Goal: Information Seeking & Learning: Learn about a topic

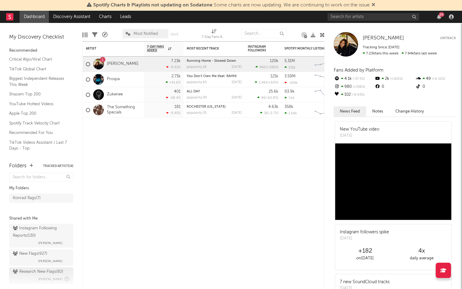
click at [52, 272] on div "Research New Flags ( 82 )" at bounding box center [38, 271] width 50 height 7
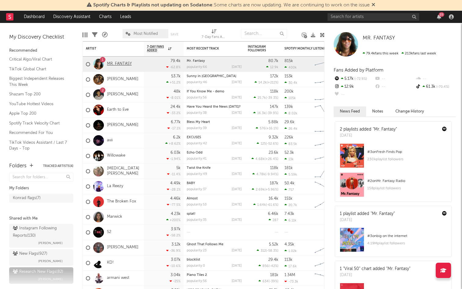
click at [113, 61] on link "MR. FANTASY" at bounding box center [119, 63] width 25 height 5
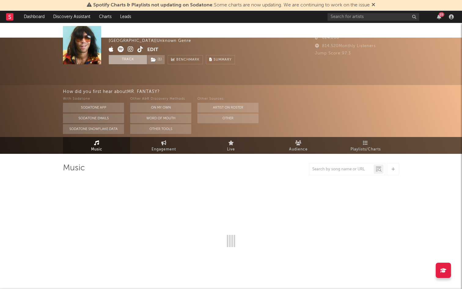
select select "1w"
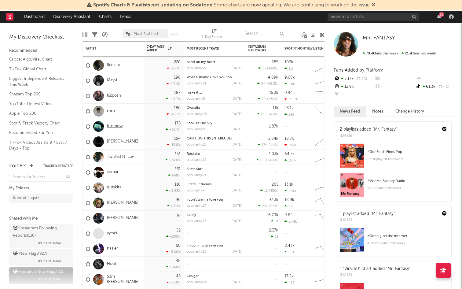
click at [110, 126] on link "Kromow" at bounding box center [115, 126] width 16 height 5
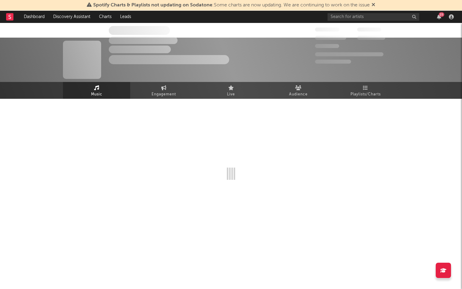
select select "1w"
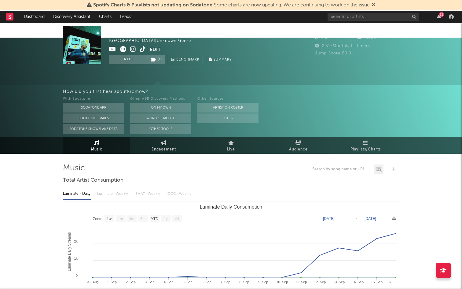
click at [124, 49] on icon at bounding box center [123, 49] width 6 height 6
click at [174, 137] on link "Engagement" at bounding box center [163, 145] width 67 height 17
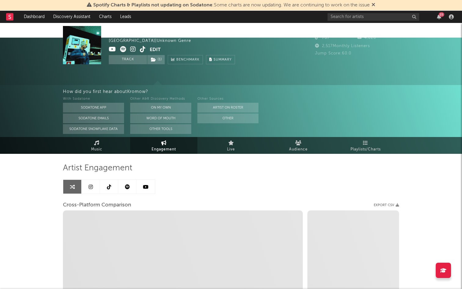
select select "1w"
select select "1m"
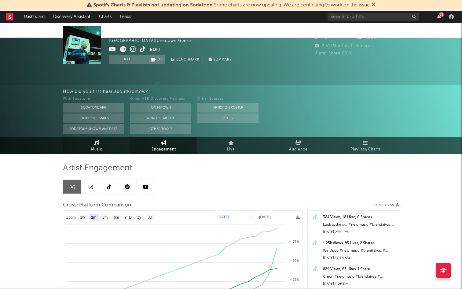
click at [97, 140] on icon at bounding box center [96, 142] width 5 height 5
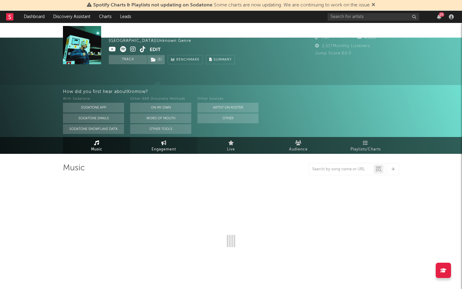
click at [147, 137] on link "Engagement" at bounding box center [163, 145] width 67 height 17
select select "1w"
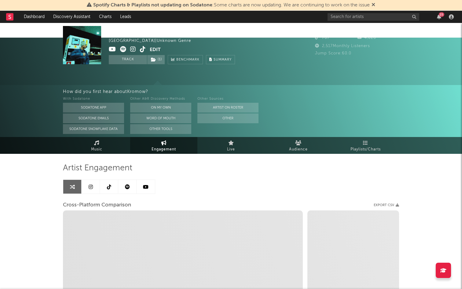
select select "1m"
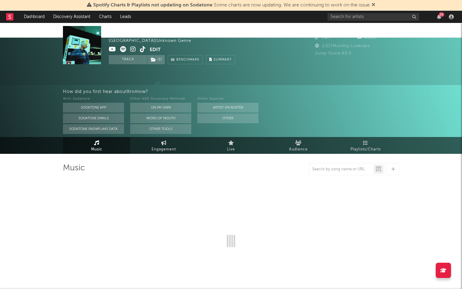
select select "1w"
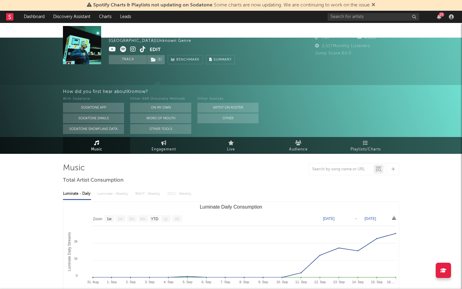
click at [12, 16] on rect at bounding box center [9, 16] width 7 height 7
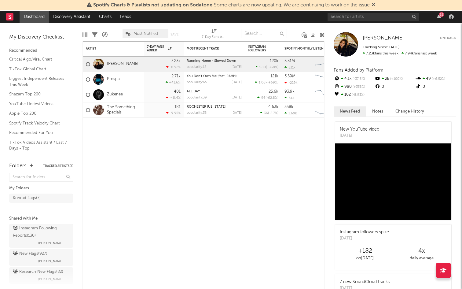
click at [25, 61] on link "Critical Algo/Viral Chart" at bounding box center [38, 59] width 58 height 7
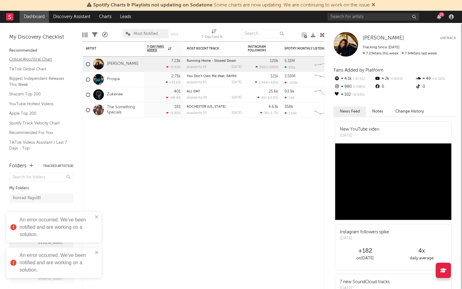
click at [29, 58] on link "Critical Algo/Viral Chart" at bounding box center [38, 59] width 58 height 7
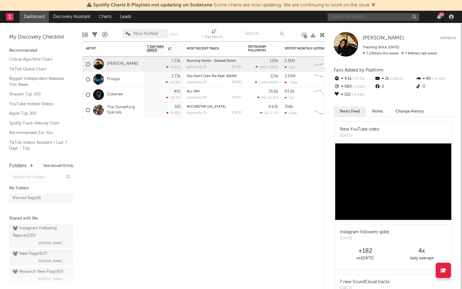
click at [345, 17] on input "text" at bounding box center [374, 17] width 92 height 8
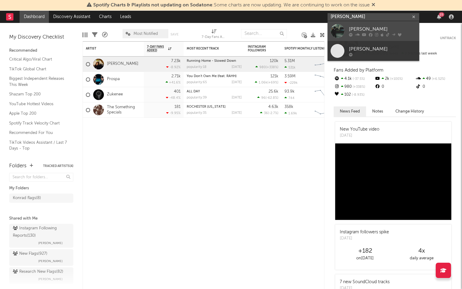
type input "alan vupong"
click at [346, 29] on link "alan vuong" at bounding box center [374, 31] width 92 height 20
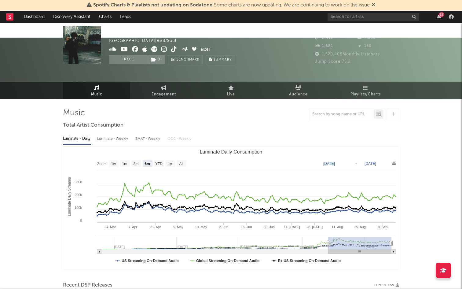
scroll to position [6, 0]
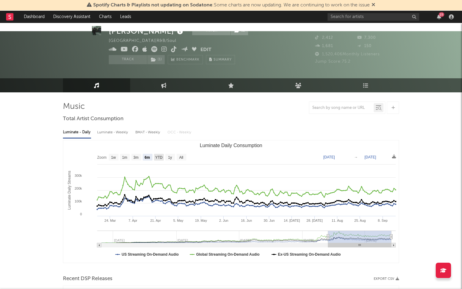
click at [158, 154] on rect "Luminate Daily Consumption" at bounding box center [159, 157] width 10 height 7
select select "YTD"
type input "2025-01-01"
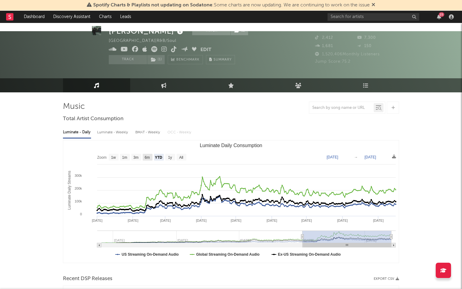
click at [127, 154] on rect "Luminate Daily Consumption" at bounding box center [125, 157] width 10 height 7
select select "1m"
type input "2025-08-16"
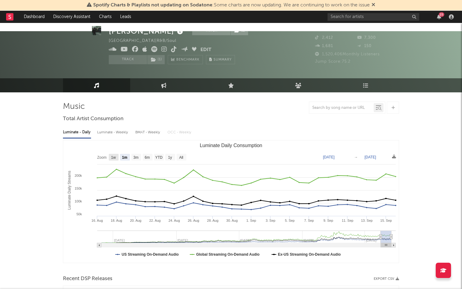
click at [113, 154] on rect "Luminate Daily Consumption" at bounding box center [114, 157] width 10 height 7
select select "1w"
type input "2025-09-10"
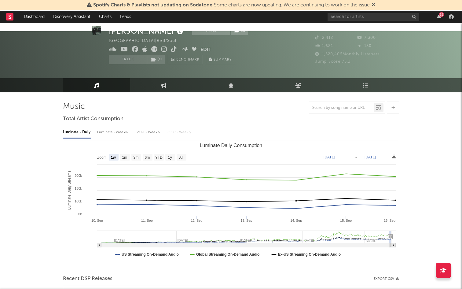
click at [130, 144] on icon "Created with Highcharts 10.3.3 Luminate Daily Streams Luminate Daily Consumptio…" at bounding box center [231, 201] width 336 height 122
click at [142, 144] on rect "Luminate Daily Consumption" at bounding box center [231, 201] width 336 height 122
click at [134, 155] on text "3m" at bounding box center [136, 157] width 5 height 4
select select "3m"
type input "2025-06-16"
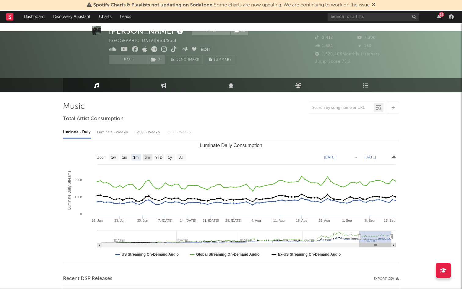
click at [148, 155] on text "6m" at bounding box center [147, 157] width 5 height 4
select select "6m"
type input "[DATE]"
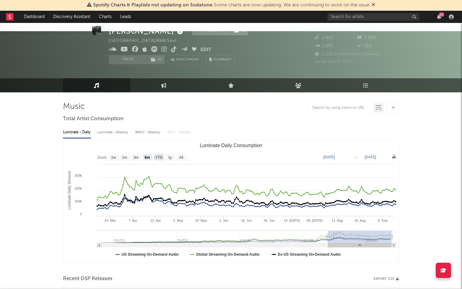
click at [159, 155] on text "YTD" at bounding box center [158, 157] width 7 height 4
select select "YTD"
type input "2025-01-01"
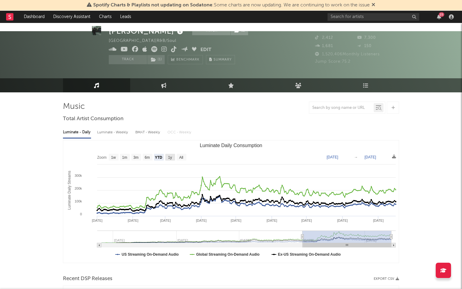
click at [173, 154] on rect "Luminate Daily Consumption" at bounding box center [170, 157] width 10 height 7
select select "1y"
type input "2024-09-16"
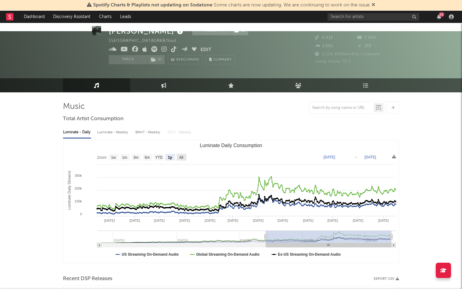
click at [177, 154] on rect "Luminate Daily Consumption" at bounding box center [182, 157] width 10 height 7
select select "All"
type input "2023-05-28"
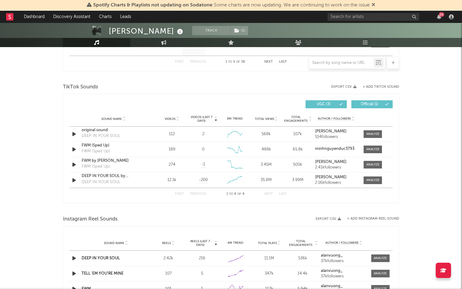
scroll to position [397, 0]
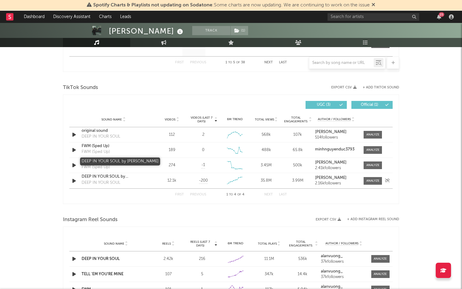
click at [103, 174] on div "DEEP IN YOUR SOUL by alan vuong" at bounding box center [114, 177] width 64 height 6
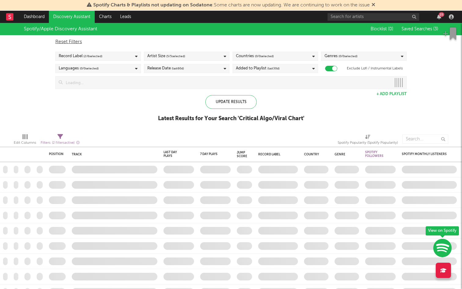
checkbox input "true"
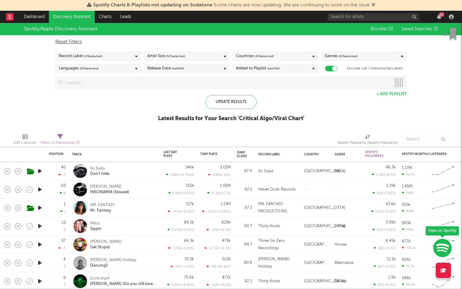
click at [40, 170] on icon "button" at bounding box center [40, 171] width 6 height 8
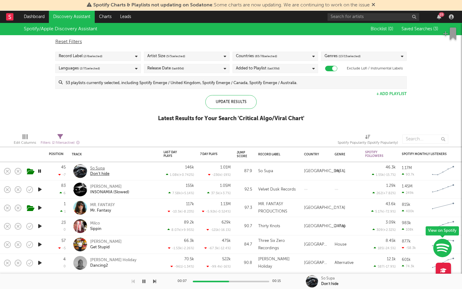
click at [98, 168] on div "So Supa" at bounding box center [99, 169] width 19 height 6
click at [42, 188] on icon "button" at bounding box center [40, 190] width 6 height 8
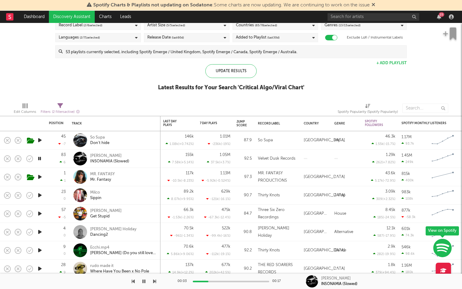
click at [37, 196] on icon "button" at bounding box center [40, 195] width 6 height 8
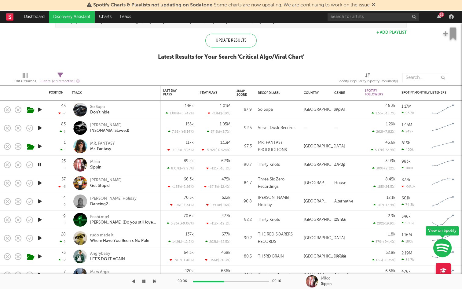
click at [42, 183] on icon "button" at bounding box center [40, 183] width 6 height 8
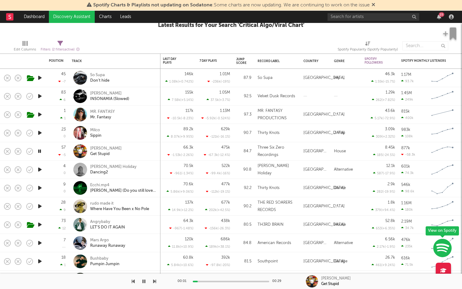
click at [43, 168] on icon "button" at bounding box center [40, 170] width 6 height 8
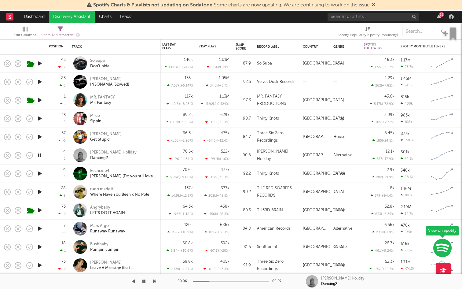
click at [41, 175] on icon "button" at bounding box center [40, 174] width 6 height 8
click at [43, 187] on div at bounding box center [40, 192] width 12 height 18
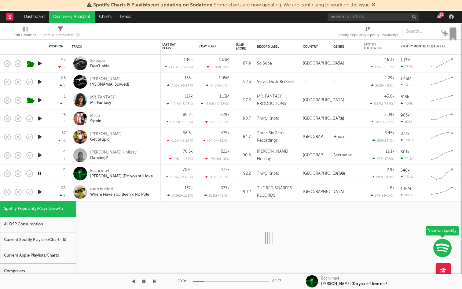
select select "1w"
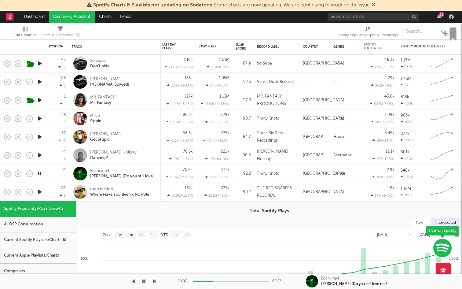
click at [40, 192] on icon "button" at bounding box center [40, 192] width 6 height 8
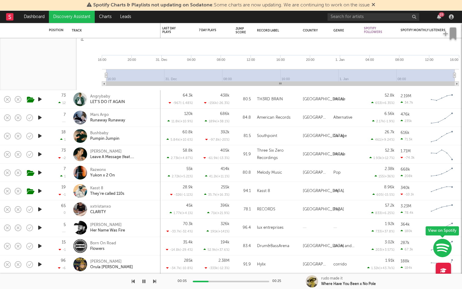
click at [40, 101] on icon "button" at bounding box center [40, 99] width 6 height 8
click at [40, 118] on icon "button" at bounding box center [40, 118] width 6 height 8
click at [100, 118] on div "Runaway Runaway" at bounding box center [107, 121] width 35 height 6
click at [40, 118] on icon "button" at bounding box center [40, 118] width 6 height 8
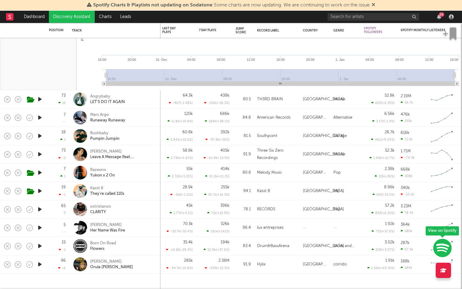
click at [40, 118] on icon "button" at bounding box center [40, 118] width 6 height 8
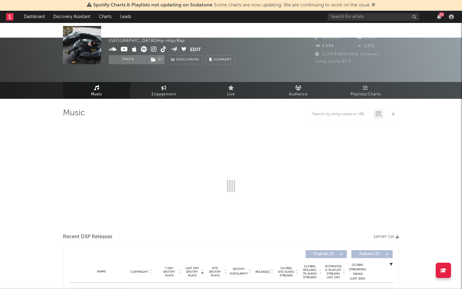
select select "6m"
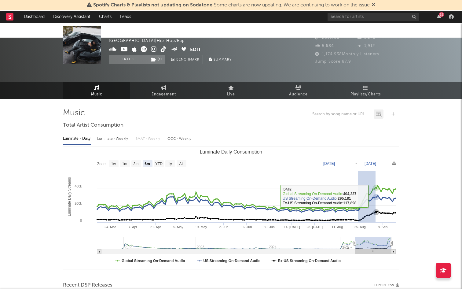
drag, startPoint x: 358, startPoint y: 189, endPoint x: 379, endPoint y: 179, distance: 23.0
click at [379, 185] on g "Luminate Daily Consumption" at bounding box center [246, 217] width 301 height 65
type input "[DATE]"
type input "2025-09-05"
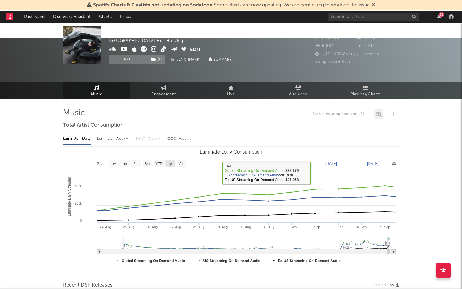
click at [168, 162] on text "1y" at bounding box center [170, 164] width 4 height 4
select select "1y"
type input "2024-09-05"
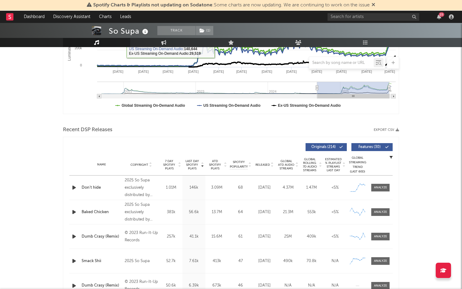
scroll to position [163, 0]
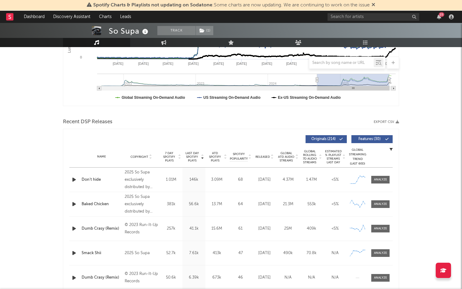
click at [72, 176] on icon "button" at bounding box center [74, 180] width 6 height 8
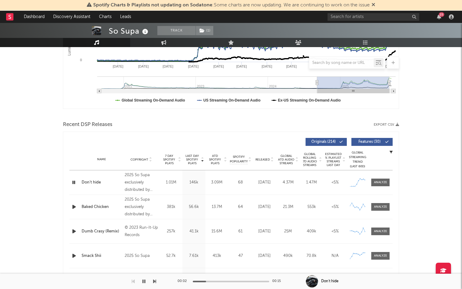
scroll to position [146, 0]
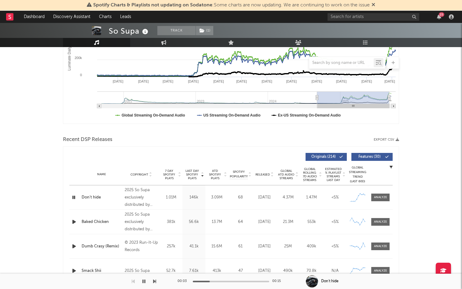
click at [74, 210] on div "Name Baked Chicken Copyright 2025 So Supa exclusively distributed by Santa Anna…" at bounding box center [231, 222] width 324 height 24
click at [75, 218] on icon "button" at bounding box center [74, 222] width 6 height 8
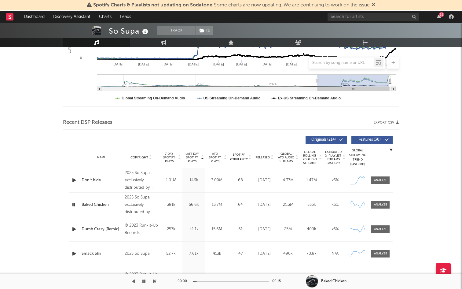
scroll to position [0, 0]
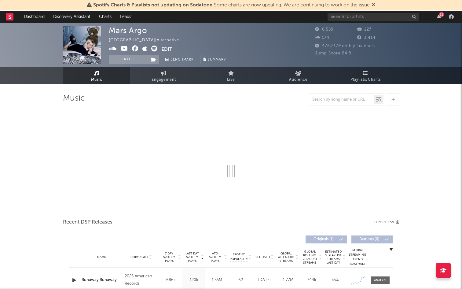
select select "6m"
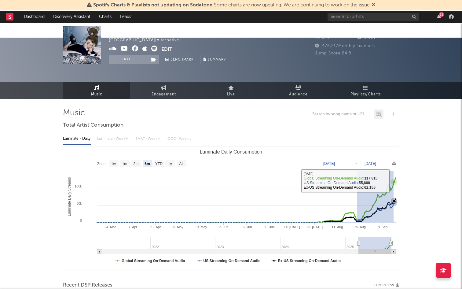
drag, startPoint x: 357, startPoint y: 173, endPoint x: 394, endPoint y: 165, distance: 37.9
click at [394, 165] on icon "Created with Highcharts 10.3.3 Luminate Daily Streams Luminate Daily Consumptio…" at bounding box center [231, 208] width 336 height 122
type input "2025-08-23"
type input "2025-09-14"
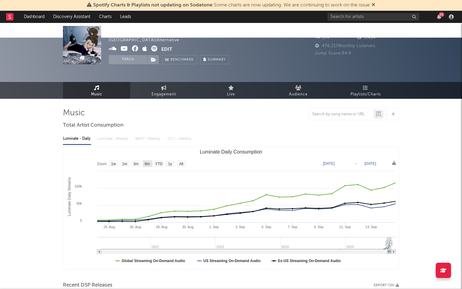
click at [146, 162] on text "6m" at bounding box center [147, 164] width 5 height 4
select select "6m"
type input "2025-03-14"
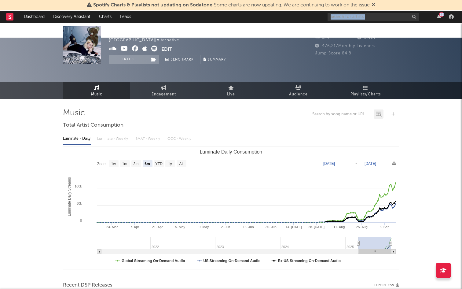
click at [157, 63] on span at bounding box center [153, 59] width 12 height 9
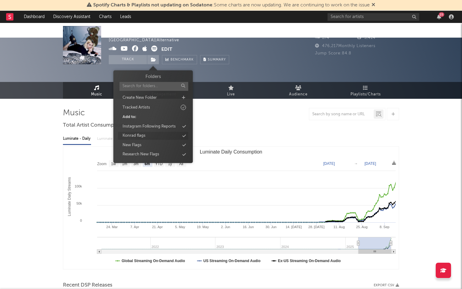
click at [144, 135] on div "Konrad flags" at bounding box center [134, 136] width 23 height 6
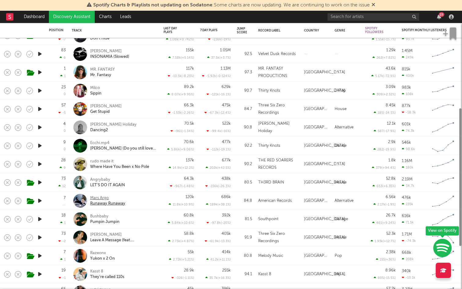
click at [96, 195] on div "Mars Argo" at bounding box center [107, 198] width 35 height 6
click at [39, 219] on icon "button" at bounding box center [40, 219] width 6 height 8
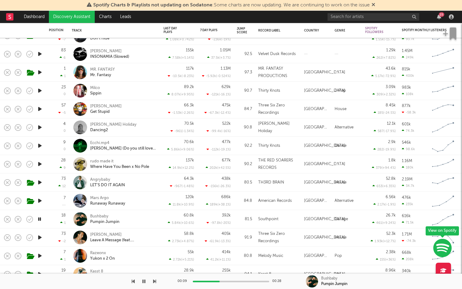
click at [42, 199] on icon "button" at bounding box center [40, 201] width 6 height 8
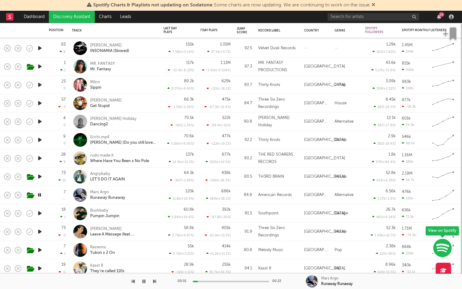
click at [39, 215] on icon "button" at bounding box center [40, 213] width 6 height 8
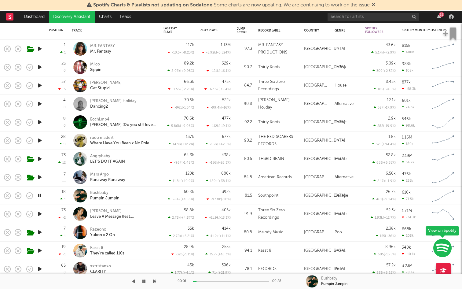
click at [39, 213] on icon "button" at bounding box center [40, 214] width 6 height 8
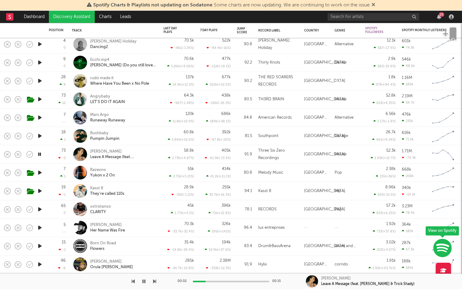
click at [41, 171] on icon "button" at bounding box center [40, 173] width 6 height 8
click at [42, 188] on icon "button" at bounding box center [40, 191] width 6 height 8
click at [39, 205] on div at bounding box center [40, 209] width 12 height 18
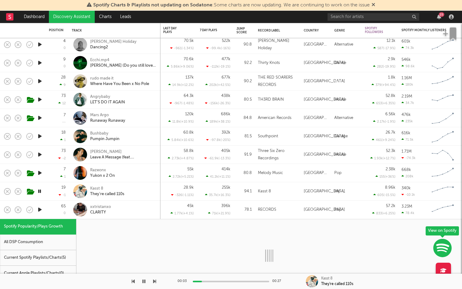
click at [39, 209] on icon "button" at bounding box center [40, 210] width 6 height 8
select select "1w"
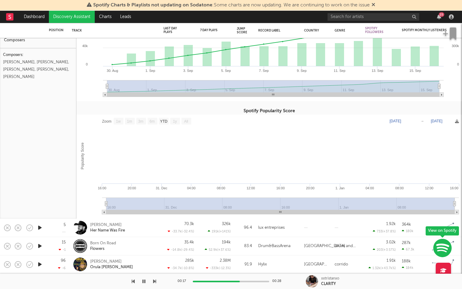
click at [43, 229] on icon "button" at bounding box center [40, 228] width 6 height 8
click at [40, 245] on icon "button" at bounding box center [40, 246] width 6 height 8
click at [41, 261] on icon "button" at bounding box center [40, 265] width 6 height 8
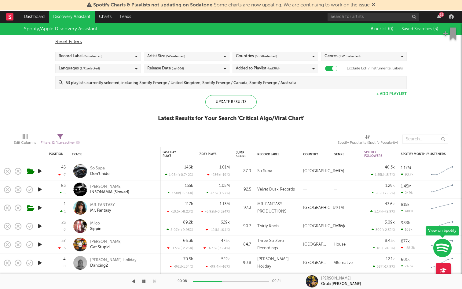
click at [60, 136] on icon at bounding box center [60, 137] width 6 height 6
select select "between"
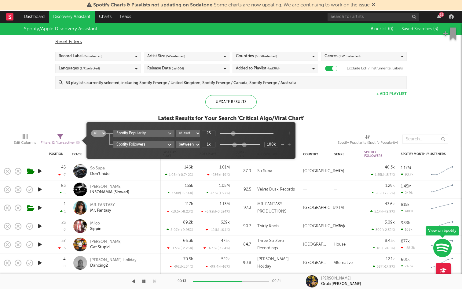
click at [164, 115] on div "Latest Results for Your Search ' Critical Algo/Viral Chart '" at bounding box center [231, 118] width 146 height 7
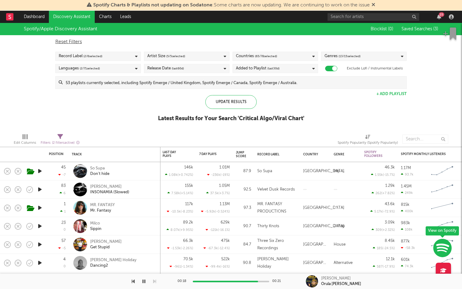
select select "-1"
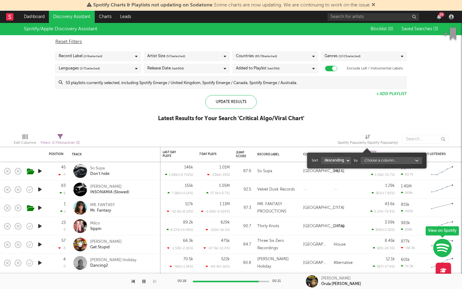
click at [364, 137] on span "Spotify Popularity (Spotify Popularity)" at bounding box center [368, 140] width 60 height 12
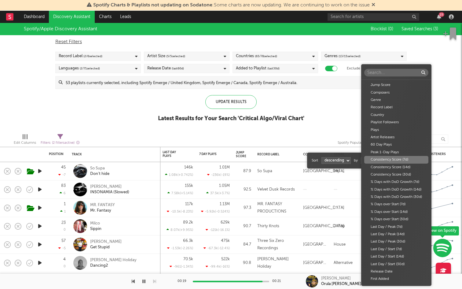
click at [374, 161] on body "Spotify Charts & Playlists not updating on Sodatone : Some charts are now updat…" at bounding box center [231, 144] width 462 height 289
click at [332, 118] on div "Jump Score Composers Genre Record Label Country Playlist Followers Plays Artist…" at bounding box center [231, 144] width 462 height 289
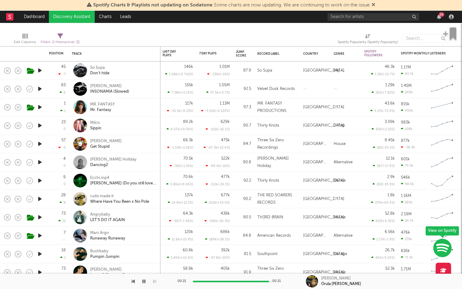
click at [40, 126] on icon "button" at bounding box center [40, 126] width 6 height 8
click at [42, 141] on icon "button" at bounding box center [40, 144] width 6 height 8
click at [37, 180] on icon "button" at bounding box center [40, 181] width 6 height 8
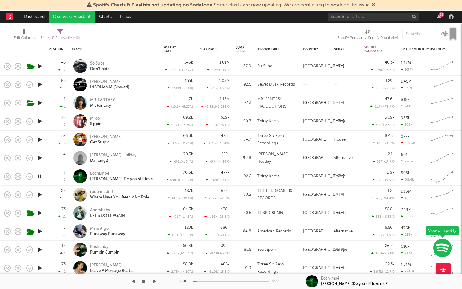
click at [39, 195] on icon "button" at bounding box center [40, 195] width 6 height 8
select select "1w"
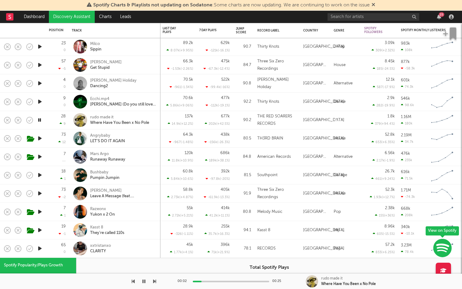
click at [39, 173] on icon "button" at bounding box center [40, 175] width 6 height 8
click at [40, 158] on icon "button" at bounding box center [40, 157] width 6 height 8
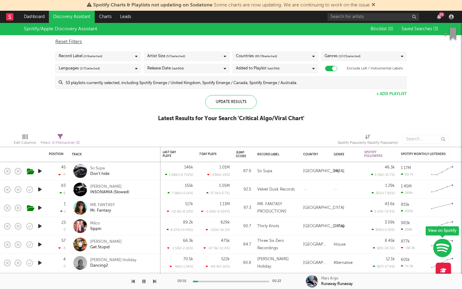
click at [332, 54] on div "Genres ( 13 / 15 selected)" at bounding box center [343, 56] width 36 height 7
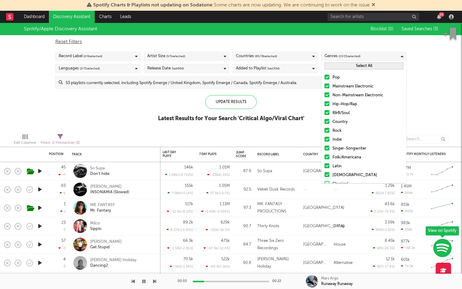
scroll to position [6, 0]
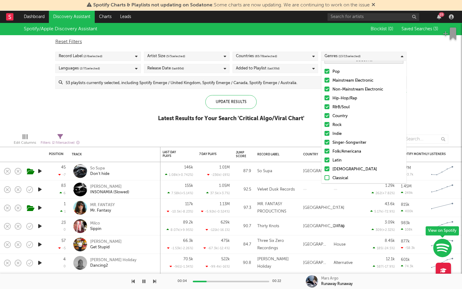
click at [328, 81] on div at bounding box center [327, 80] width 5 height 5
click at [325, 81] on input "Mainstream Electronic" at bounding box center [325, 80] width 0 height 7
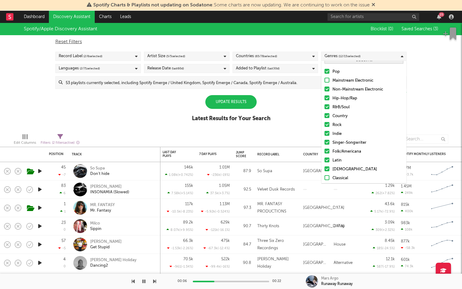
click at [328, 90] on div at bounding box center [327, 89] width 5 height 5
click at [325, 90] on input "Non-Mainstream Electronic" at bounding box center [325, 89] width 0 height 7
click at [41, 190] on icon "button" at bounding box center [40, 190] width 6 height 8
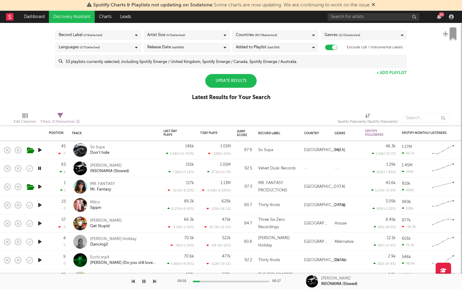
click at [41, 206] on icon "button" at bounding box center [40, 205] width 6 height 8
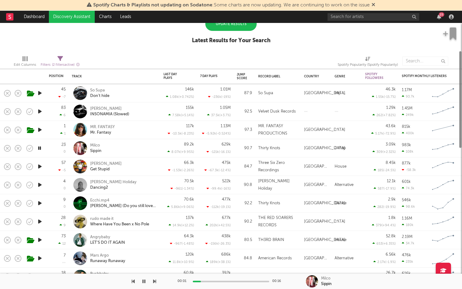
click at [42, 203] on icon "button" at bounding box center [40, 203] width 6 height 8
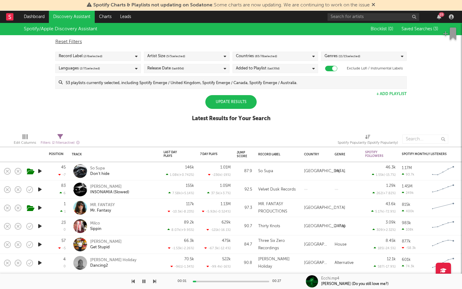
click at [348, 55] on span "( 11 / 15 selected)" at bounding box center [350, 56] width 22 height 7
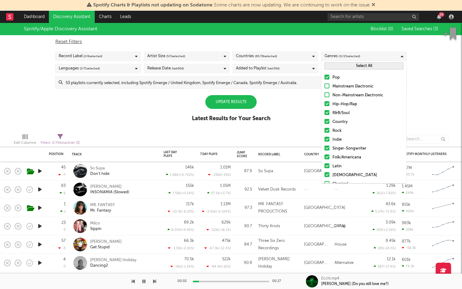
click at [224, 106] on div "Update Results" at bounding box center [230, 102] width 51 height 14
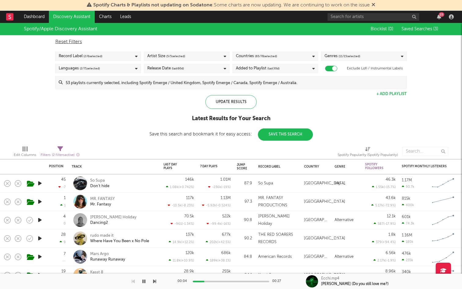
click at [43, 182] on div at bounding box center [40, 183] width 12 height 18
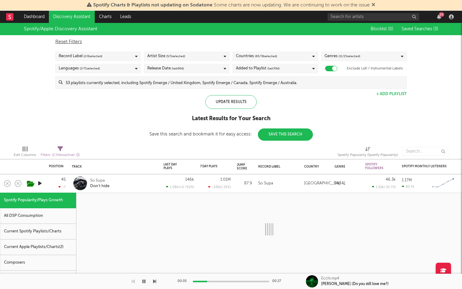
select select "1w"
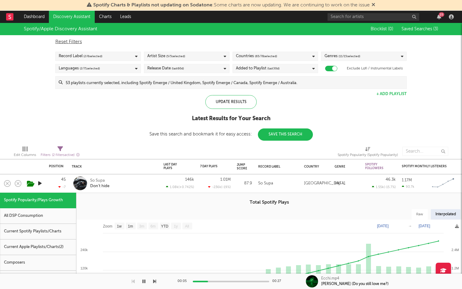
click at [40, 183] on icon "button" at bounding box center [40, 183] width 6 height 8
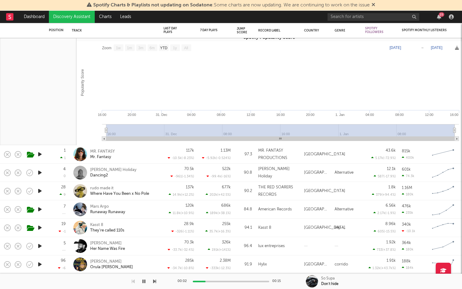
click at [43, 263] on icon "button" at bounding box center [40, 265] width 6 height 8
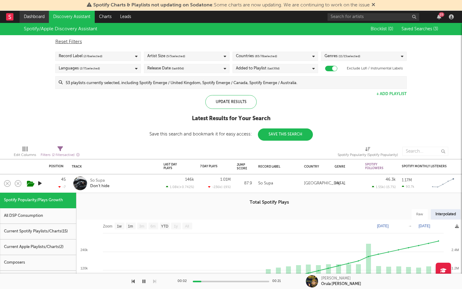
click at [38, 16] on link "Dashboard" at bounding box center [34, 17] width 29 height 12
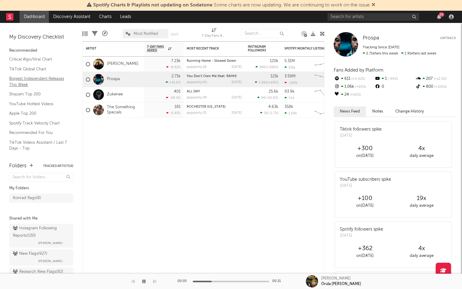
click at [35, 83] on link "Biggest Independent Releases This Week" at bounding box center [38, 81] width 58 height 13
click at [347, 16] on input "text" at bounding box center [374, 17] width 92 height 8
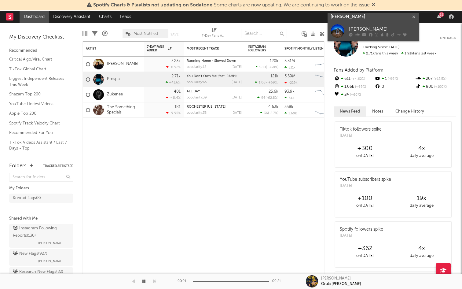
type input "ruby waters"
click at [366, 27] on div "[PERSON_NAME]" at bounding box center [382, 28] width 67 height 7
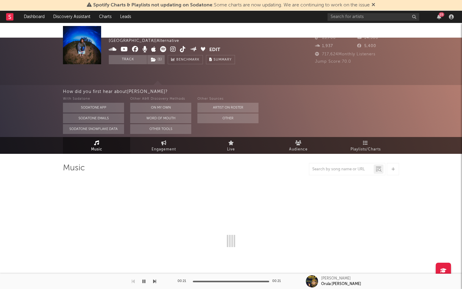
select select "6m"
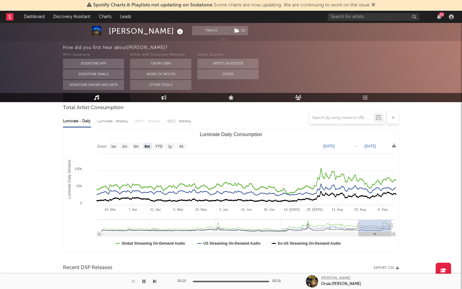
scroll to position [80, 0]
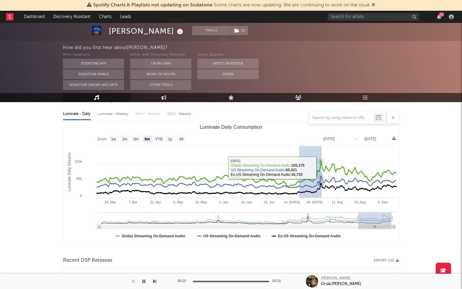
drag, startPoint x: 305, startPoint y: 170, endPoint x: 322, endPoint y: 152, distance: 24.7
click at [322, 158] on g "Luminate Daily Consumption" at bounding box center [246, 191] width 301 height 66
type input "2025-07-18"
type input "2025-08-01"
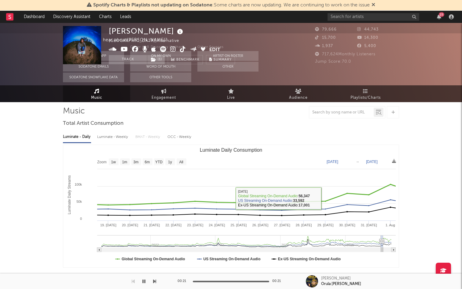
scroll to position [0, 0]
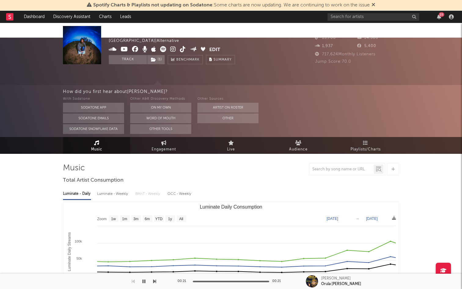
click at [90, 137] on link "Music" at bounding box center [96, 145] width 67 height 17
click at [176, 48] on span at bounding box center [159, 50] width 101 height 8
click at [175, 48] on icon at bounding box center [173, 49] width 6 height 6
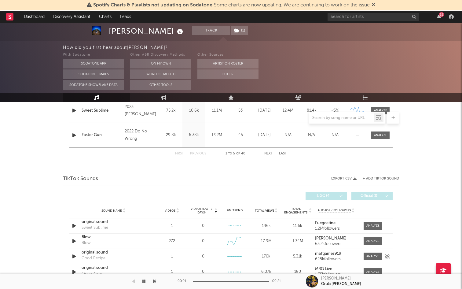
scroll to position [358, 0]
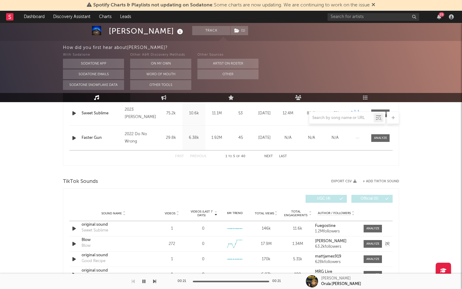
click at [76, 240] on icon "button" at bounding box center [74, 244] width 6 height 8
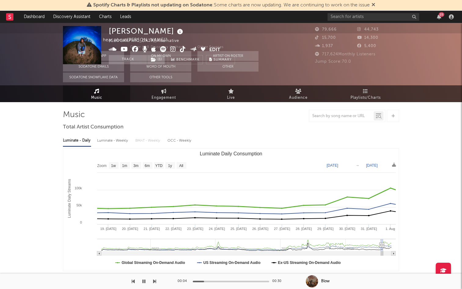
scroll to position [0, 0]
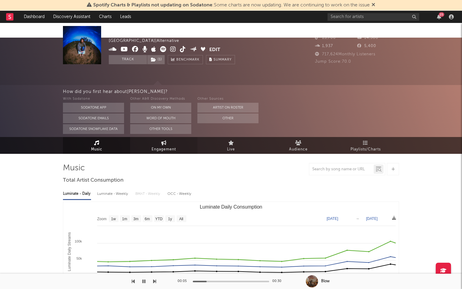
click at [163, 140] on icon at bounding box center [163, 142] width 5 height 5
select select "1w"
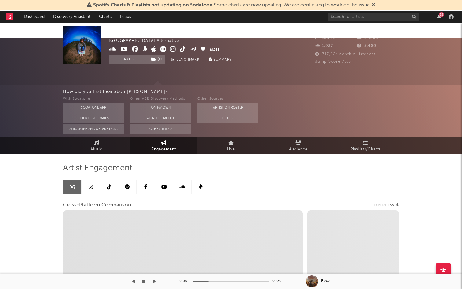
scroll to position [24, 0]
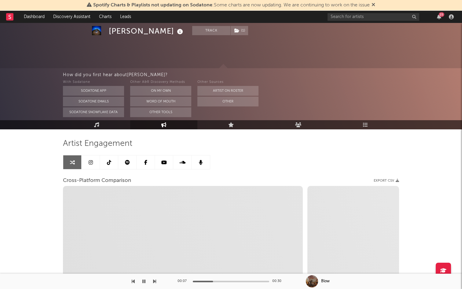
select select "1m"
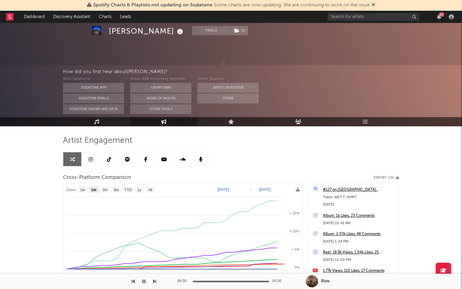
scroll to position [28, 0]
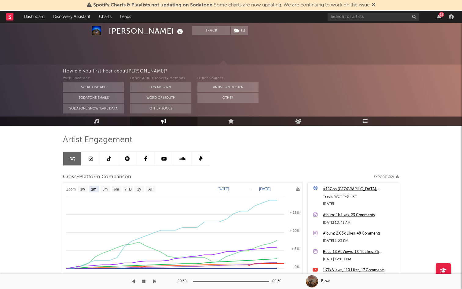
click at [76, 152] on link at bounding box center [72, 159] width 18 height 14
click at [97, 152] on link at bounding box center [91, 159] width 18 height 14
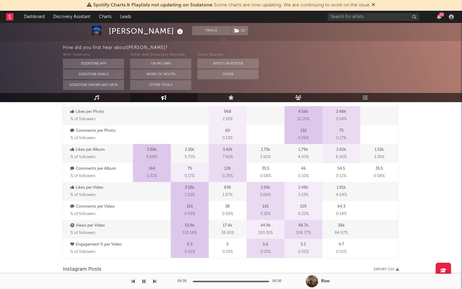
select select "6m"
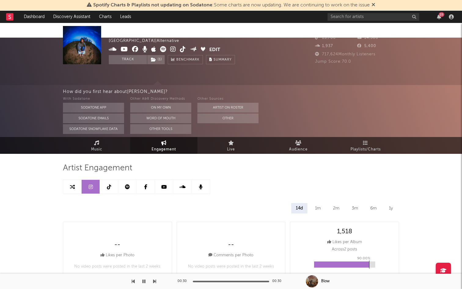
click at [115, 180] on link at bounding box center [109, 187] width 18 height 14
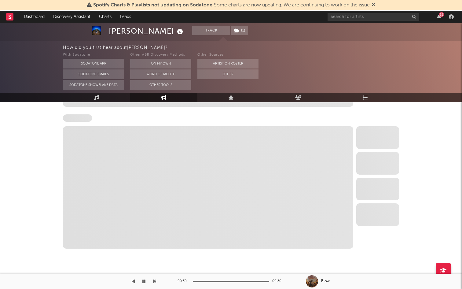
select select "6m"
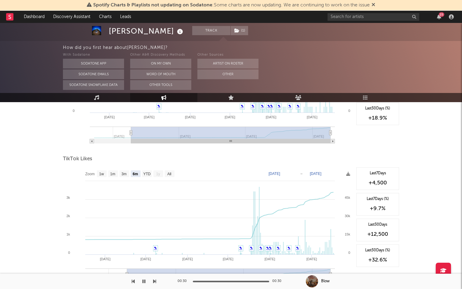
scroll to position [697, 0]
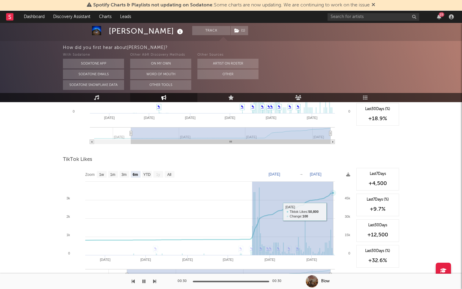
drag, startPoint x: 252, startPoint y: 222, endPoint x: 335, endPoint y: 196, distance: 86.3
type input "2025-07-18"
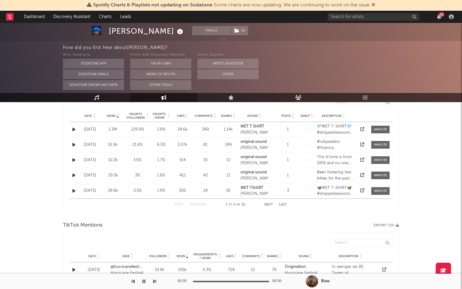
scroll to position [211, 0]
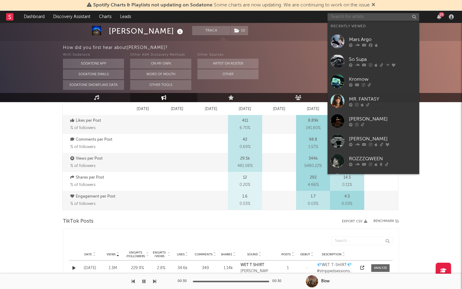
click at [346, 19] on input "text" at bounding box center [374, 17] width 92 height 8
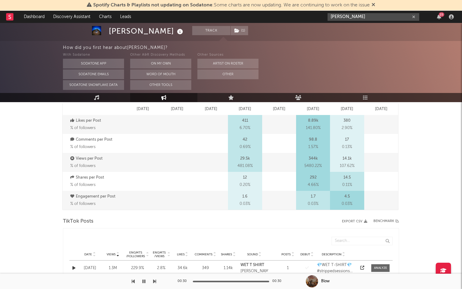
type input "andrej"
drag, startPoint x: 307, startPoint y: 13, endPoint x: 292, endPoint y: 10, distance: 15.1
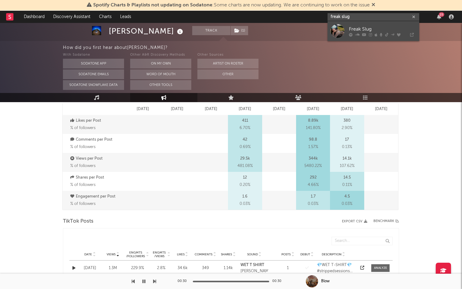
type input "freak slug"
click at [357, 28] on div "Freak Slug" at bounding box center [382, 28] width 67 height 7
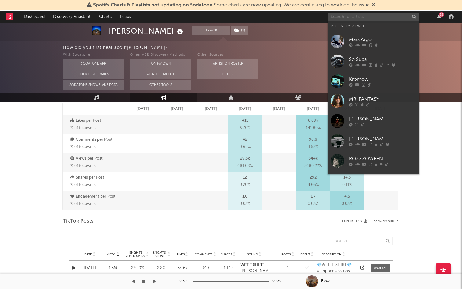
click at [365, 16] on input "text" at bounding box center [374, 17] width 92 height 8
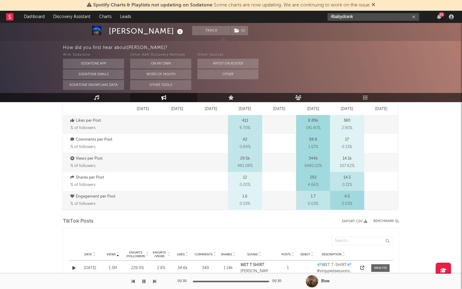
click at [357, 17] on input "4babydrank" at bounding box center [374, 17] width 92 height 8
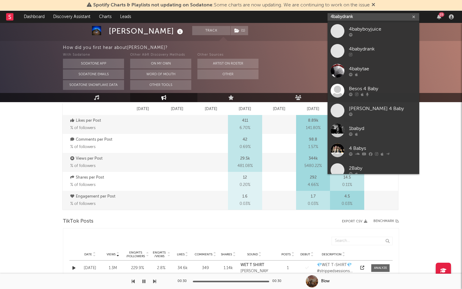
type input "4babydrank"
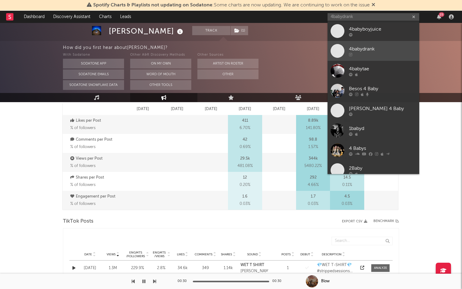
click at [357, 44] on link "4babydrank" at bounding box center [374, 51] width 92 height 20
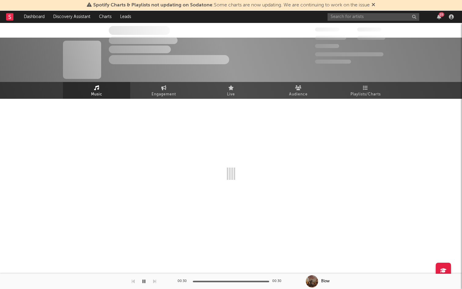
select select "1w"
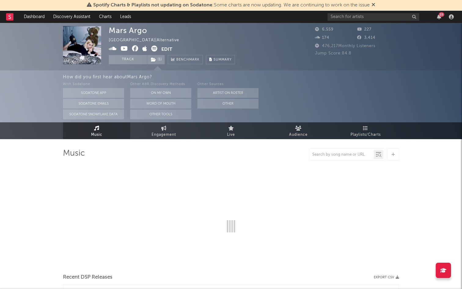
select select "6m"
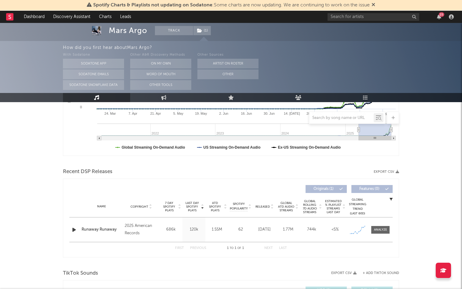
scroll to position [172, 0]
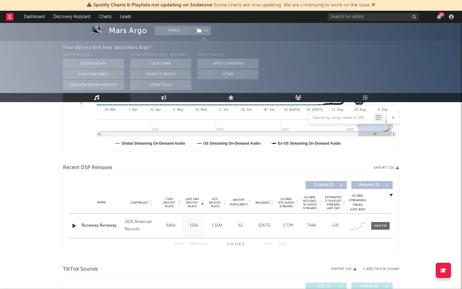
click at [101, 223] on div "Runaway Runaway" at bounding box center [102, 226] width 40 height 6
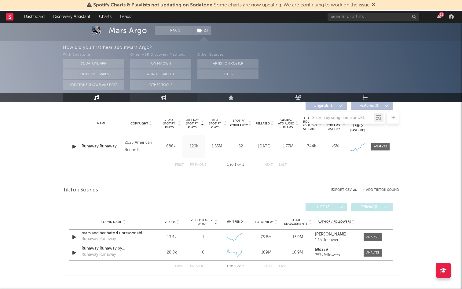
scroll to position [254, 0]
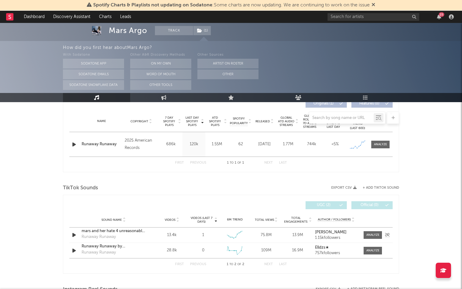
click at [69, 231] on div at bounding box center [74, 235] width 11 height 8
click at [72, 231] on icon "button" at bounding box center [74, 235] width 6 height 8
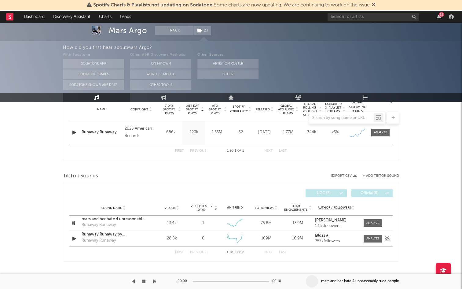
scroll to position [266, 0]
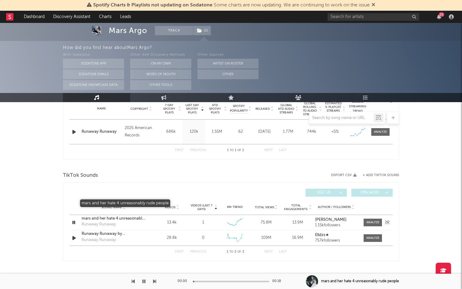
click at [111, 216] on div "mars and her hate 4 unreasonably rude people" at bounding box center [114, 219] width 64 height 6
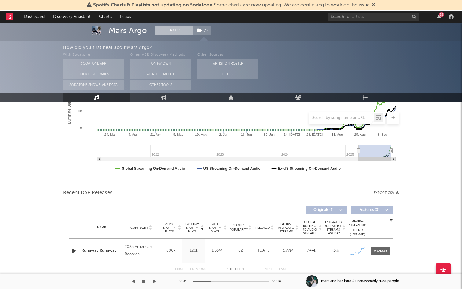
scroll to position [108, 0]
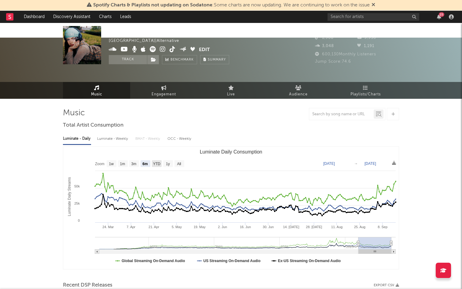
click at [156, 162] on text "YTD" at bounding box center [156, 164] width 7 height 4
select select "YTD"
type input "2025-01-01"
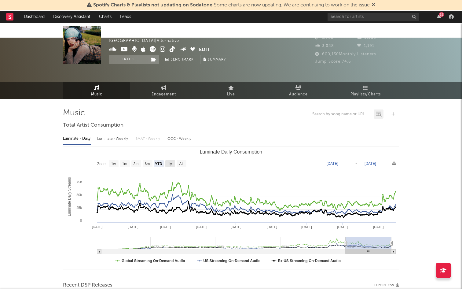
click at [168, 162] on text "1y" at bounding box center [170, 164] width 4 height 4
select select "1y"
type input "2024-09-16"
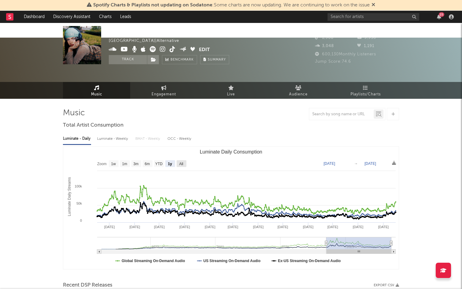
click at [178, 160] on rect "Luminate Daily Consumption" at bounding box center [182, 163] width 10 height 7
select select "All"
type input "2021-03-31"
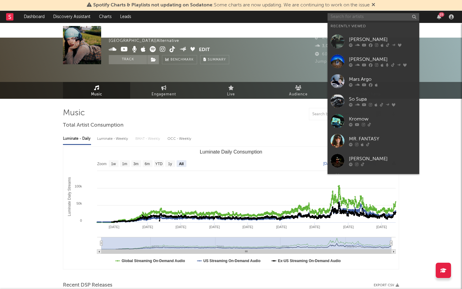
click at [389, 17] on input "text" at bounding box center [374, 17] width 92 height 8
paste input "https://www.instagram.com/4babydrank"
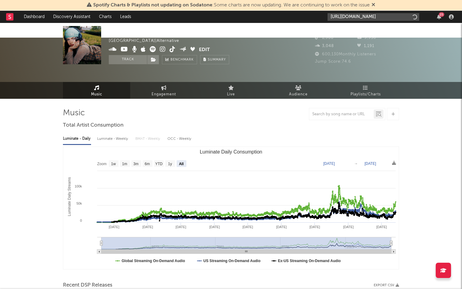
type input "https://www.instagram.com/4babydrank"
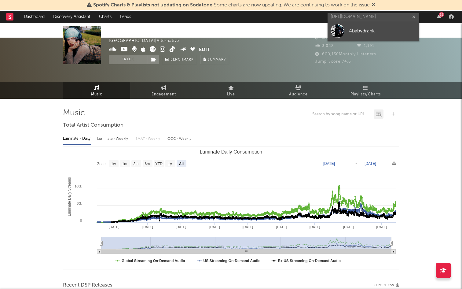
click at [386, 26] on link "4babydrank" at bounding box center [374, 31] width 92 height 20
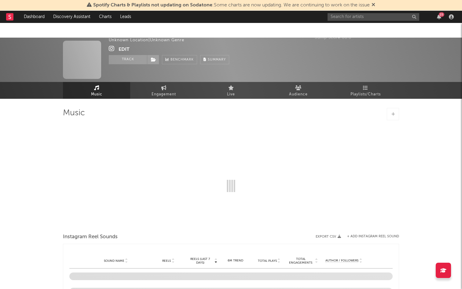
select select "1w"
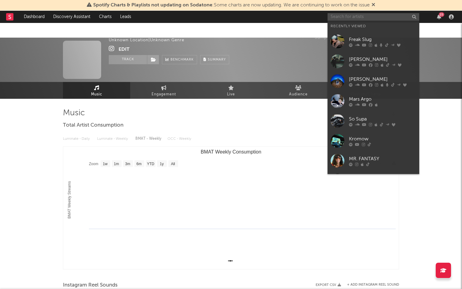
click at [353, 18] on input "text" at bounding box center [374, 17] width 92 height 8
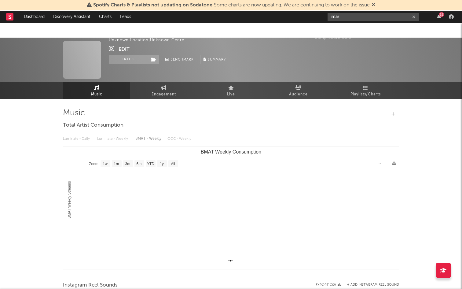
click at [348, 17] on input "imar" at bounding box center [374, 17] width 92 height 8
click at [342, 15] on input "imar" at bounding box center [374, 17] width 92 height 8
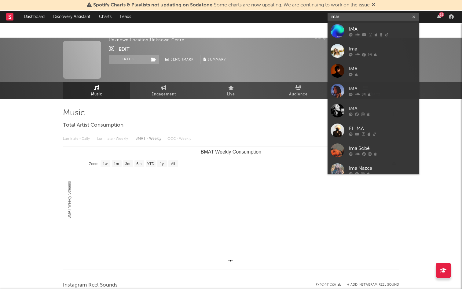
click at [345, 18] on input "imar" at bounding box center [374, 17] width 92 height 8
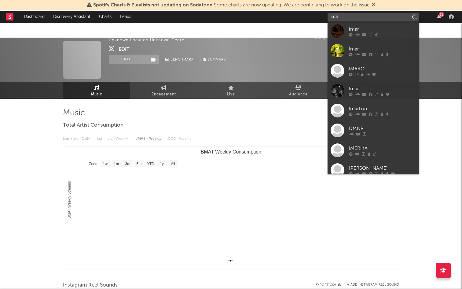
type input "imar"
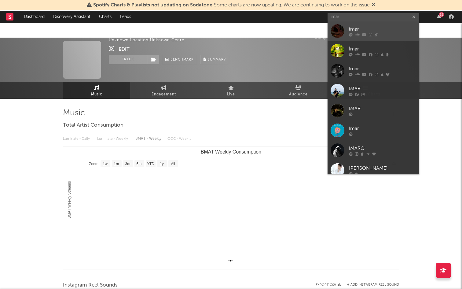
click at [355, 29] on div "imar" at bounding box center [382, 28] width 67 height 7
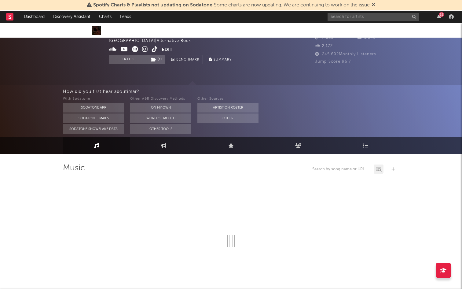
select select "6m"
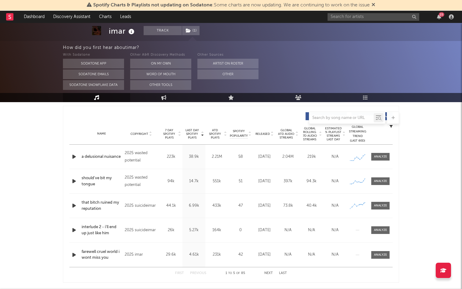
scroll to position [240, 0]
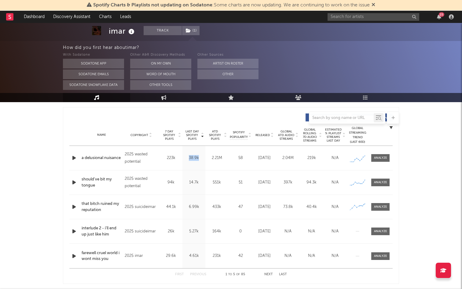
drag, startPoint x: 200, startPoint y: 143, endPoint x: 176, endPoint y: 143, distance: 24.2
click at [176, 146] on div "Name a delusional nuisance Copyright 2025 wasted potential Label wasted potenti…" at bounding box center [231, 158] width 324 height 24
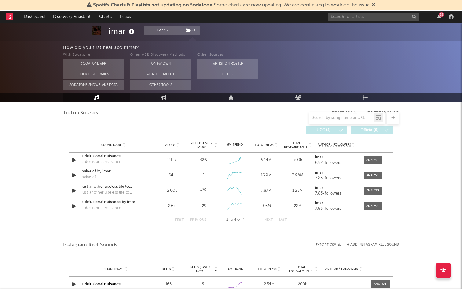
scroll to position [426, 0]
drag, startPoint x: 212, startPoint y: 144, endPoint x: 153, endPoint y: 144, distance: 59.0
click at [153, 154] on div "Sound Name a delusional nuisance a delusional nuisance Videos 2.12k Videos (las…" at bounding box center [231, 161] width 324 height 15
copy div "2.12k Videos (last 7 days) 386"
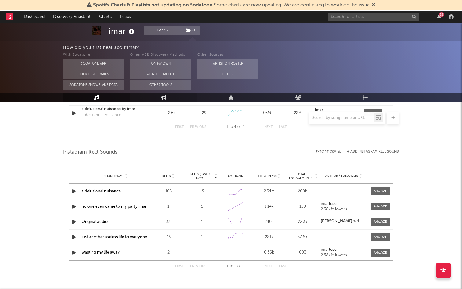
click at [162, 98] on icon at bounding box center [163, 97] width 5 height 5
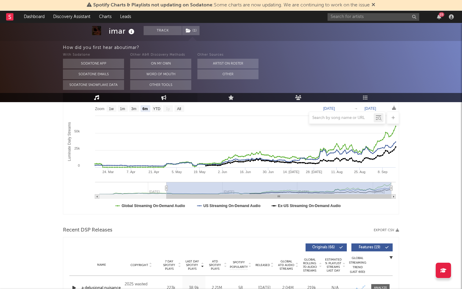
select select "1w"
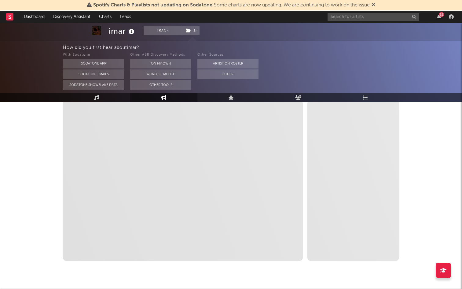
select select "1m"
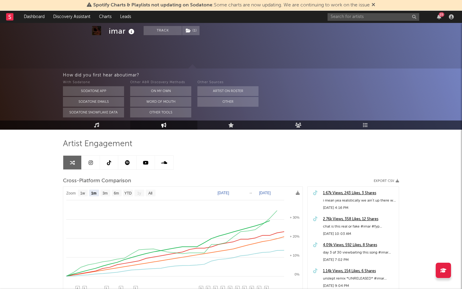
scroll to position [6, 0]
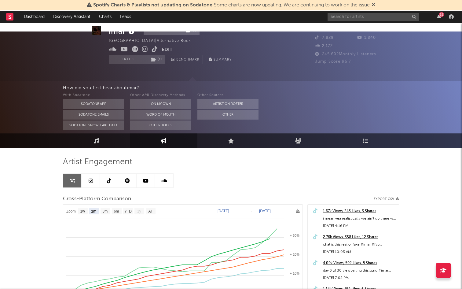
click at [104, 174] on link at bounding box center [109, 181] width 18 height 14
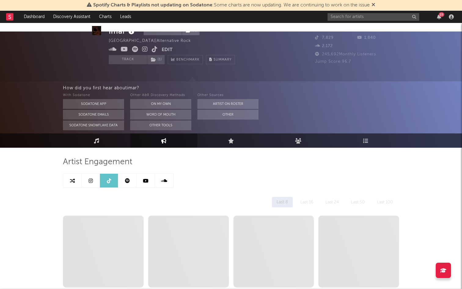
select select "6m"
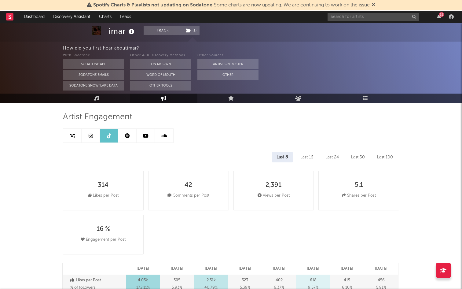
scroll to position [52, 0]
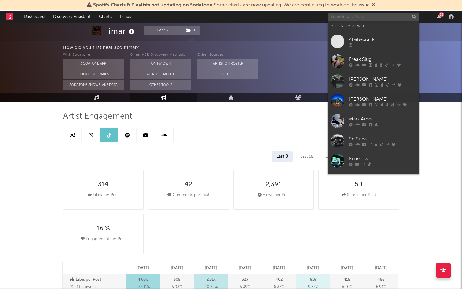
click at [342, 20] on input "text" at bounding box center [374, 17] width 92 height 8
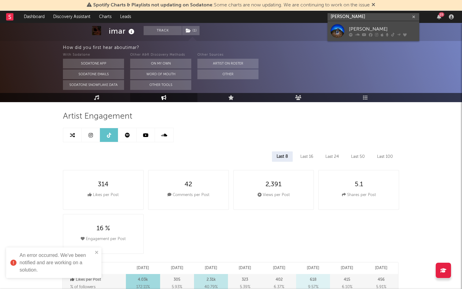
type input "ruby waters"
click at [363, 28] on div "[PERSON_NAME]" at bounding box center [382, 28] width 67 height 7
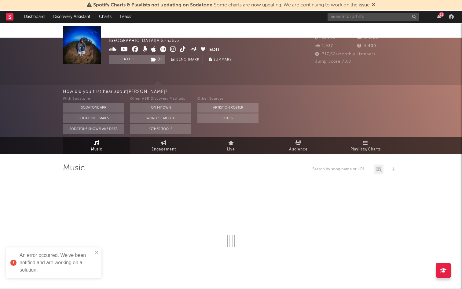
select select "6m"
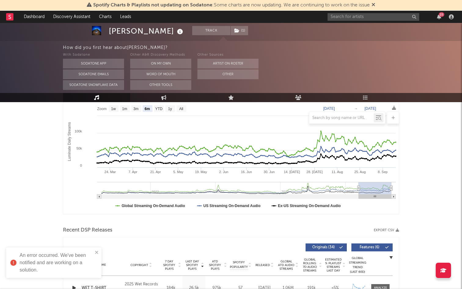
scroll to position [112, 0]
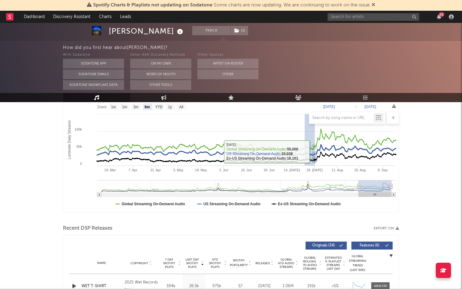
drag, startPoint x: 305, startPoint y: 138, endPoint x: 317, endPoint y: 135, distance: 13.0
click at [317, 144] on g "Luminate Daily Consumption" at bounding box center [247, 150] width 300 height 13
type input "2025-07-21"
type input "2025-07-29"
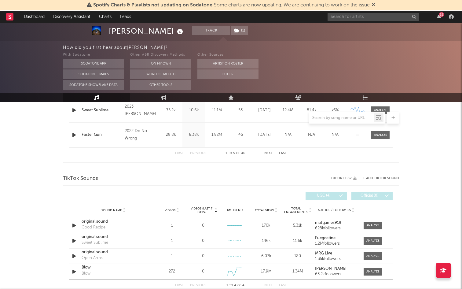
scroll to position [363, 0]
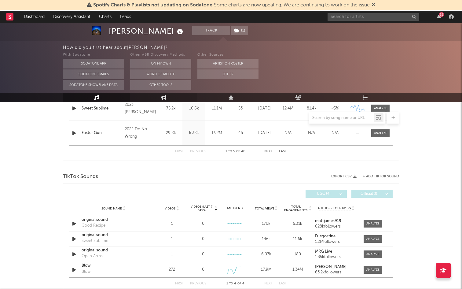
click at [156, 93] on link "Engagement" at bounding box center [163, 97] width 67 height 9
select select "1w"
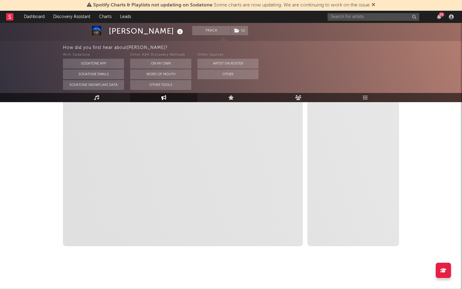
scroll to position [110, 0]
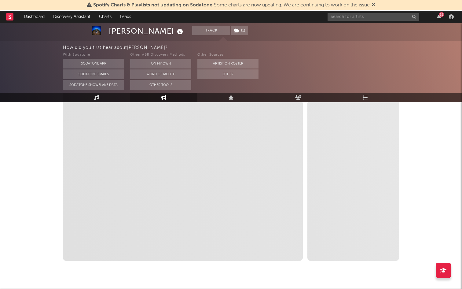
select select "1m"
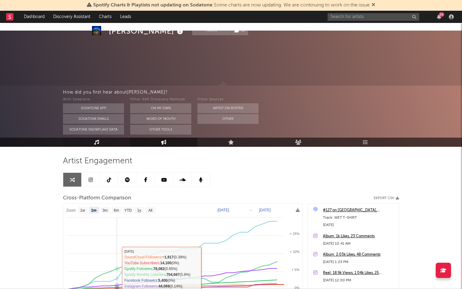
scroll to position [0, 0]
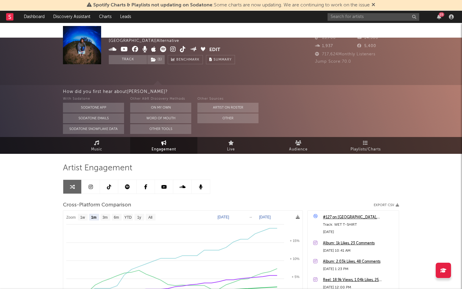
click at [96, 180] on link at bounding box center [91, 187] width 18 height 14
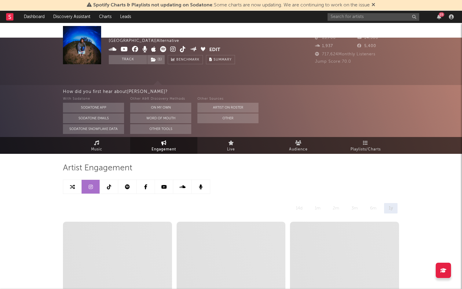
select select "6m"
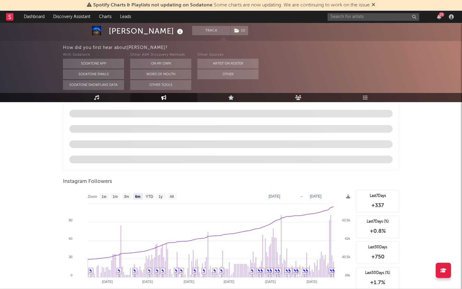
scroll to position [625, 0]
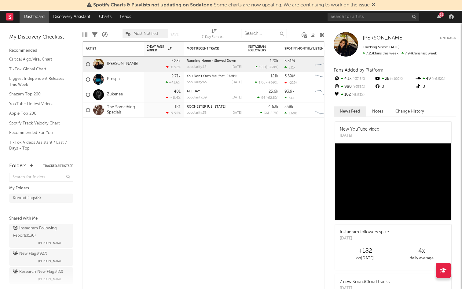
click at [251, 33] on input "text" at bounding box center [264, 33] width 46 height 9
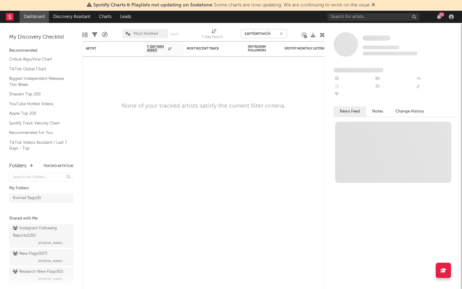
click at [254, 34] on input "sambenwick" at bounding box center [264, 33] width 46 height 9
click at [271, 33] on input "[PERSON_NAME]" at bounding box center [264, 33] width 46 height 9
click at [255, 34] on input "[PERSON_NAME]" at bounding box center [264, 33] width 46 height 9
type input "sambenwick"
drag, startPoint x: 272, startPoint y: 34, endPoint x: 191, endPoint y: 34, distance: 80.7
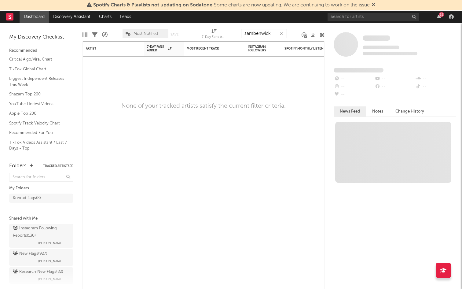
click at [191, 34] on div "Edit Columns Filters A&R Pipeline Most Notified Save Save as 7-Day Fans Added (…" at bounding box center [204, 32] width 242 height 18
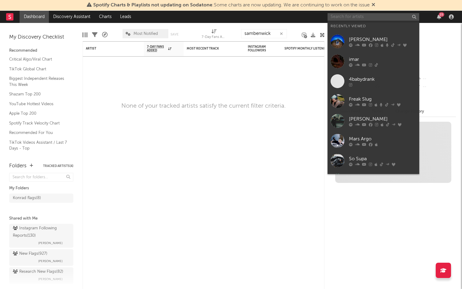
click at [361, 16] on input "text" at bounding box center [374, 17] width 92 height 8
paste input "sambenwick"
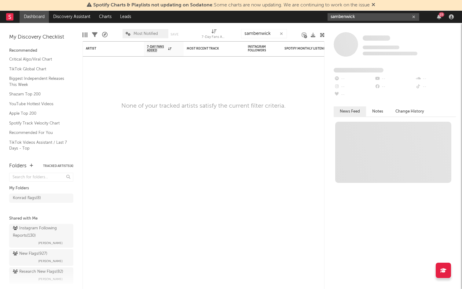
click at [361, 18] on input "sambenwick" at bounding box center [374, 17] width 92 height 8
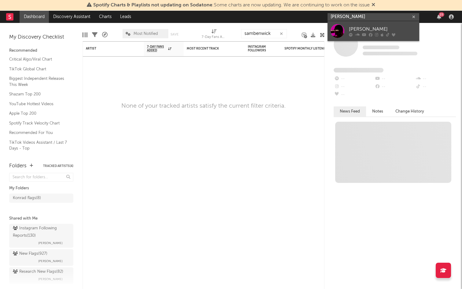
type input "[PERSON_NAME]"
click at [361, 28] on div "[PERSON_NAME]" at bounding box center [382, 28] width 67 height 7
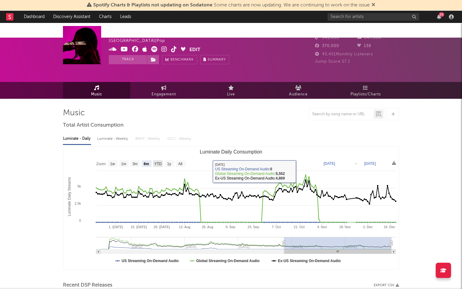
click at [154, 160] on rect "Luminate Daily Consumption" at bounding box center [158, 163] width 10 height 7
select select "YTD"
type input "[DATE]"
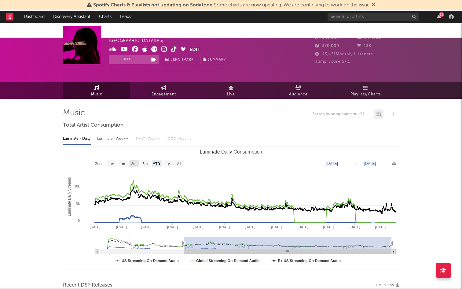
click at [129, 147] on rect "Luminate Daily Consumption" at bounding box center [231, 208] width 336 height 122
click at [165, 160] on rect "Luminate Daily Consumption" at bounding box center [168, 163] width 10 height 7
select select "1y"
type input "[DATE]"
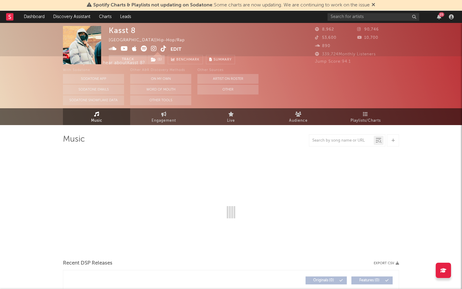
select select "1w"
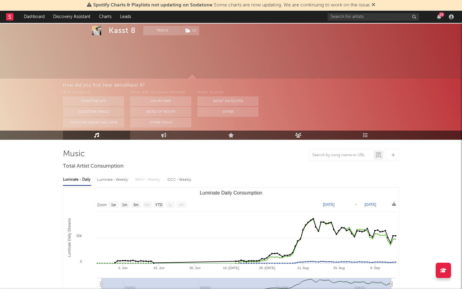
scroll to position [28, 0]
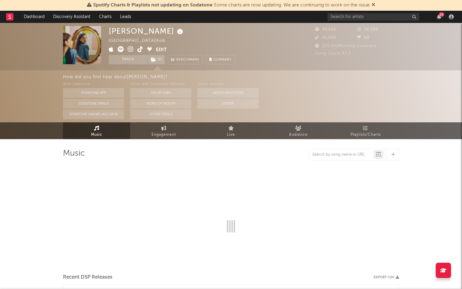
select select "6m"
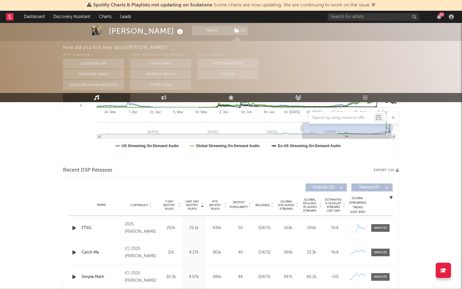
scroll to position [184, 0]
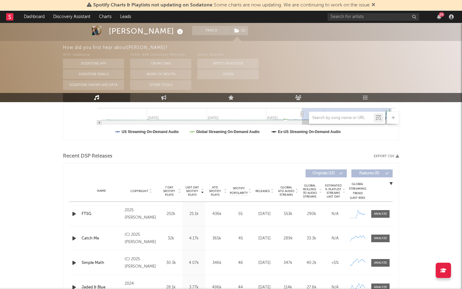
click at [73, 210] on icon "button" at bounding box center [74, 214] width 6 height 8
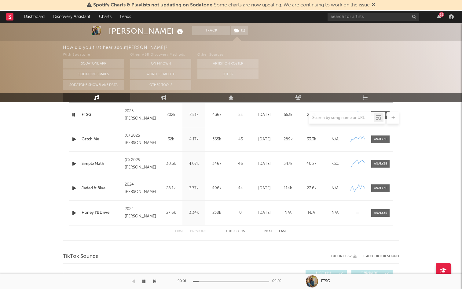
scroll to position [0, 0]
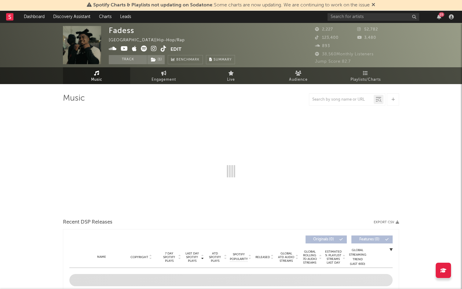
select select "6m"
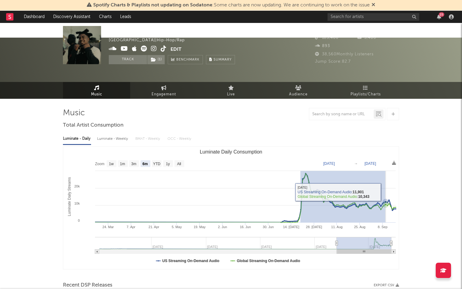
drag, startPoint x: 301, startPoint y: 185, endPoint x: 386, endPoint y: 177, distance: 85.3
click at [386, 177] on icon "Created with Highcharts 10.3.3 Luminate Daily Streams Luminate Daily Consumptio…" at bounding box center [231, 208] width 336 height 122
type input "[DATE]"
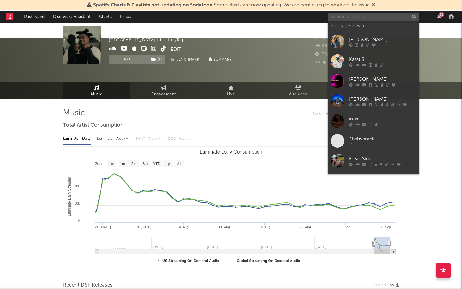
click at [344, 18] on input "text" at bounding box center [374, 17] width 92 height 8
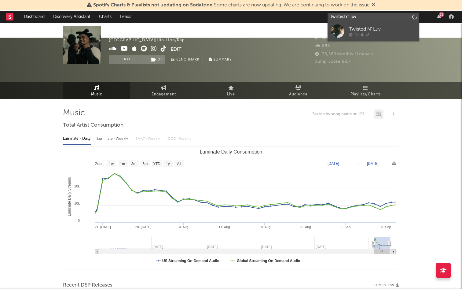
type input "twisted n' luv"
click at [352, 27] on div "Twisted N' Luv" at bounding box center [382, 28] width 67 height 7
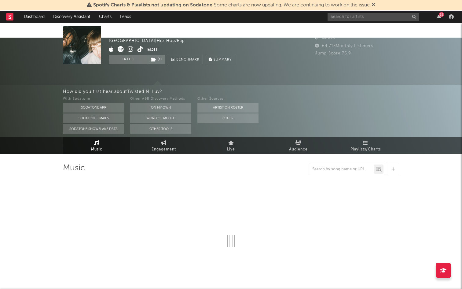
select select "1w"
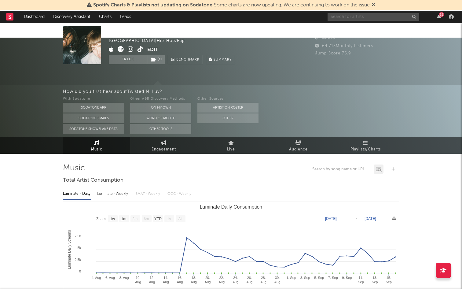
click at [350, 17] on input "text" at bounding box center [374, 17] width 92 height 8
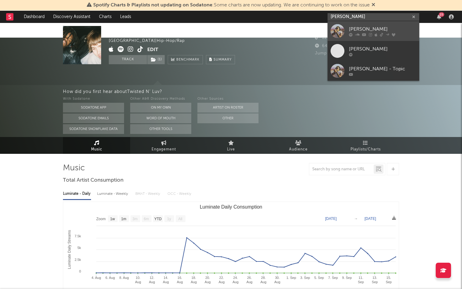
type input "[PERSON_NAME]"
click at [373, 29] on div "[PERSON_NAME]" at bounding box center [382, 28] width 67 height 7
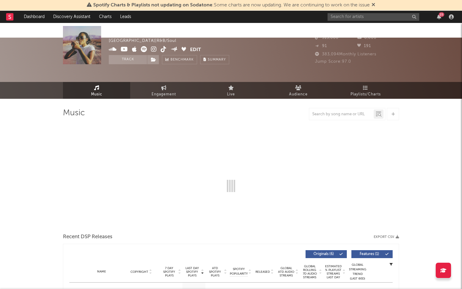
select select "6m"
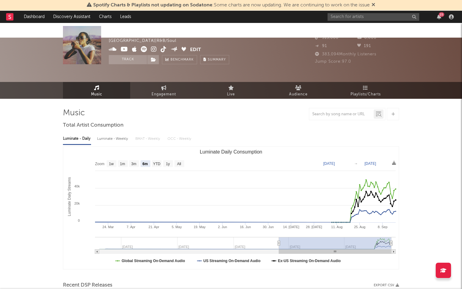
click at [441, 82] on div "Music Engagement Live Audience Playlists/Charts" at bounding box center [231, 90] width 462 height 17
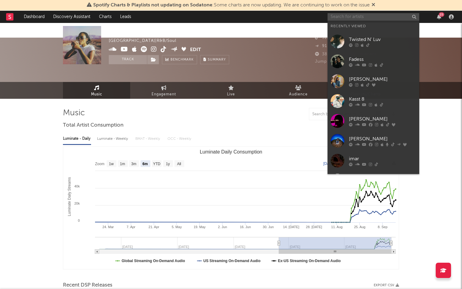
click at [363, 15] on input "text" at bounding box center [374, 17] width 92 height 8
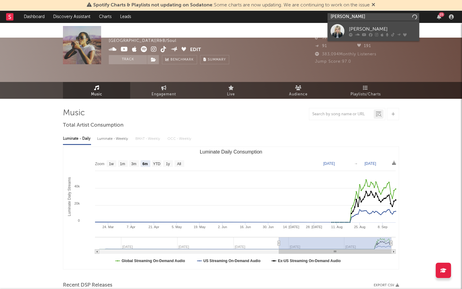
type input "[PERSON_NAME]"
click at [381, 24] on link "[PERSON_NAME]" at bounding box center [374, 31] width 92 height 20
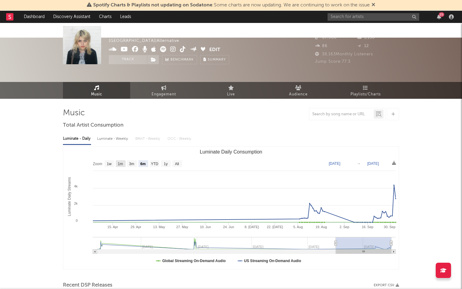
click at [120, 162] on text "1m" at bounding box center [120, 164] width 5 height 4
select select "1m"
type input "[DATE]"
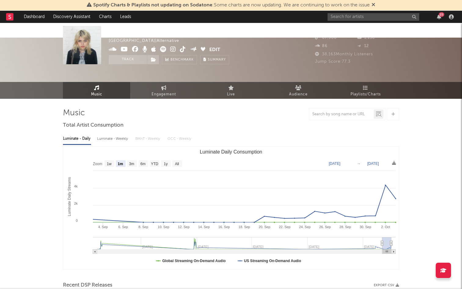
click at [179, 49] on span at bounding box center [159, 50] width 101 height 8
click at [181, 50] on icon at bounding box center [183, 49] width 6 height 6
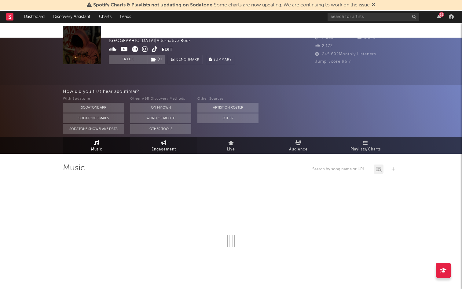
click at [157, 146] on span "Engagement" at bounding box center [164, 149] width 24 height 7
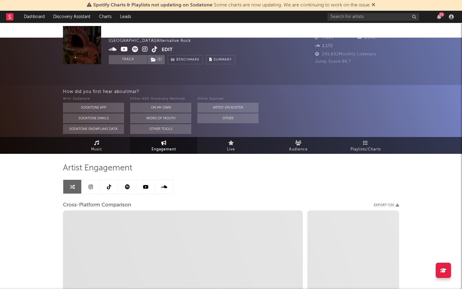
select select "1w"
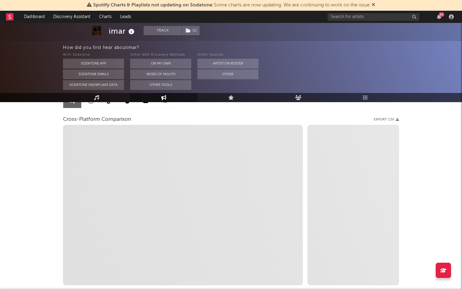
scroll to position [110, 0]
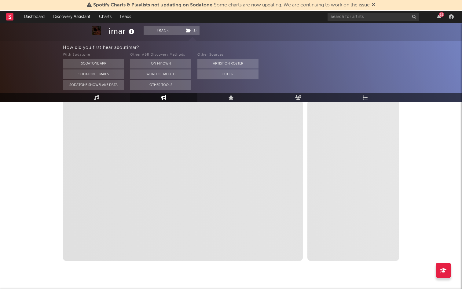
select select "1m"
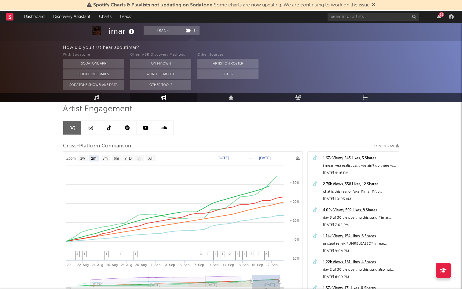
scroll to position [0, 0]
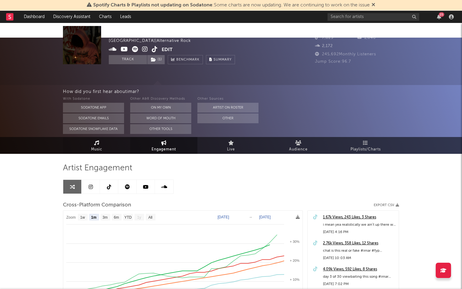
click at [101, 137] on link "Music" at bounding box center [96, 145] width 67 height 17
select select "6m"
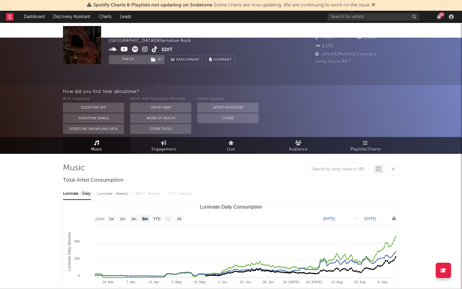
click at [134, 49] on icon at bounding box center [135, 49] width 6 height 6
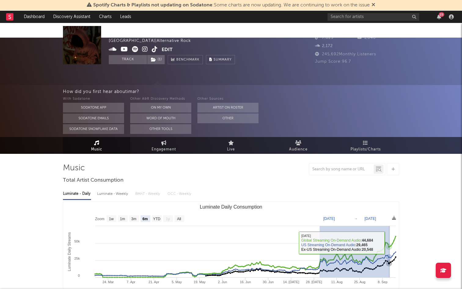
drag, startPoint x: 320, startPoint y: 244, endPoint x: 392, endPoint y: 220, distance: 76.1
click at [392, 220] on icon "Created with Highcharts 10.3.3 Luminate Daily Streams Luminate Daily Consumptio…" at bounding box center [231, 263] width 336 height 122
type input "[DATE]"
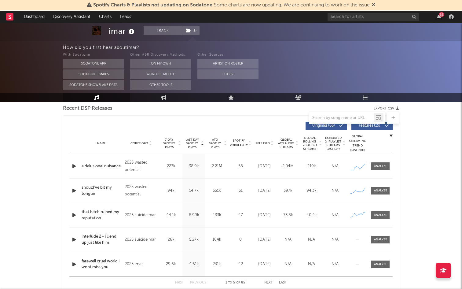
scroll to position [232, 0]
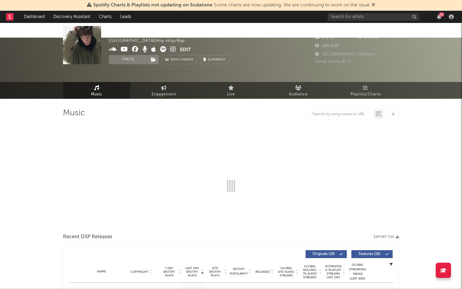
select select "6m"
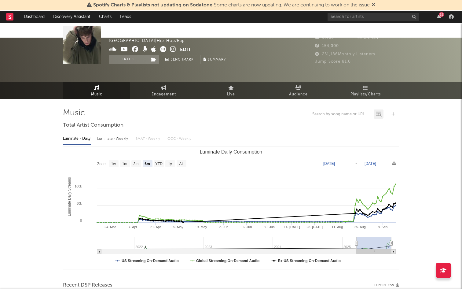
click at [162, 49] on icon at bounding box center [163, 49] width 6 height 6
click at [173, 48] on icon at bounding box center [173, 49] width 6 height 6
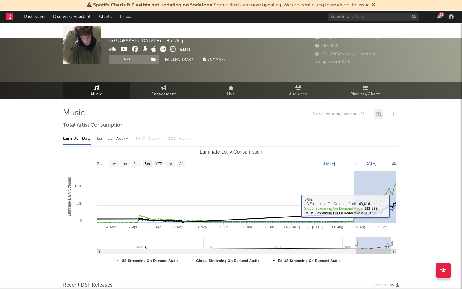
drag, startPoint x: 354, startPoint y: 193, endPoint x: 397, endPoint y: 191, distance: 43.2
click at [397, 191] on icon "Created with Highcharts 10.3.3 Luminate Daily Streams Luminate Daily Consumptio…" at bounding box center [231, 208] width 336 height 122
type input "[DATE]"
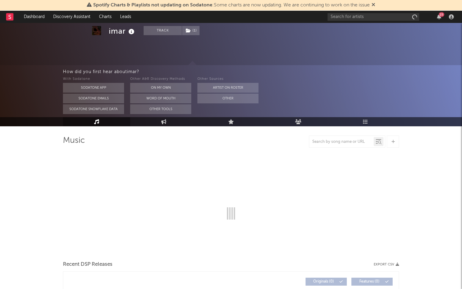
scroll to position [56, 0]
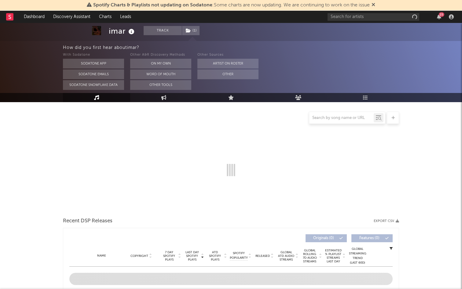
select select "6m"
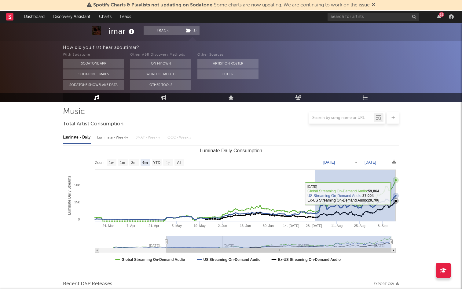
drag, startPoint x: 316, startPoint y: 192, endPoint x: 395, endPoint y: 178, distance: 80.6
click at [395, 178] on icon "Created with Highcharts 10.3.3 Luminate Daily Streams Luminate Daily Consumptio…" at bounding box center [231, 207] width 336 height 122
type input "[DATE]"
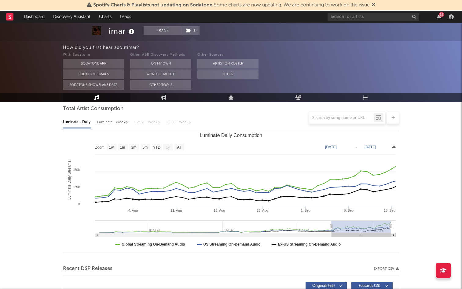
scroll to position [72, 0]
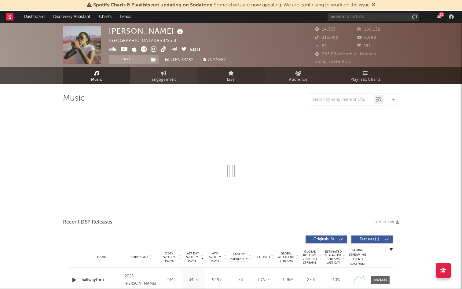
select select "6m"
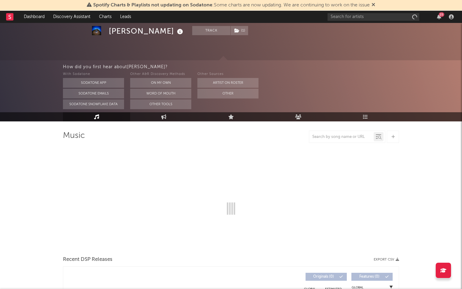
scroll to position [35, 0]
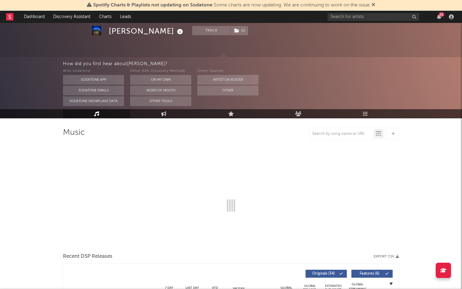
select select "6m"
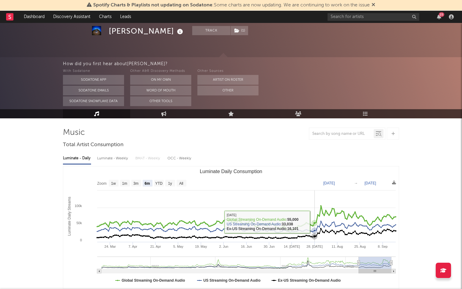
click at [314, 222] on icon "Luminate Daily Consumption" at bounding box center [314, 223] width 2 height 2
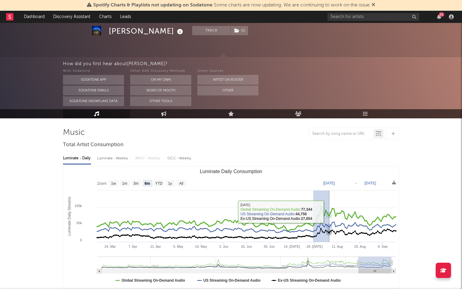
drag, startPoint x: 313, startPoint y: 208, endPoint x: 429, endPoint y: 198, distance: 116.0
type input "[DATE]"
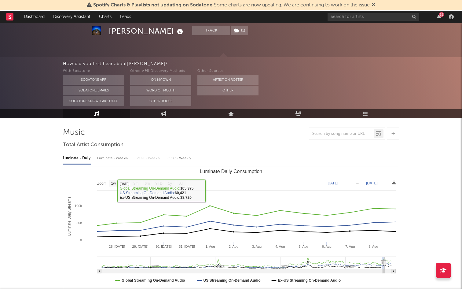
click at [116, 109] on link "Music" at bounding box center [96, 113] width 67 height 9
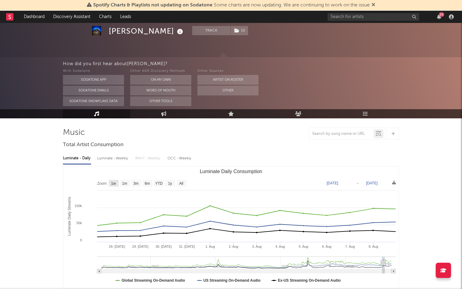
click at [113, 181] on text "1w" at bounding box center [113, 183] width 5 height 4
select select "1w"
type input "[DATE]"
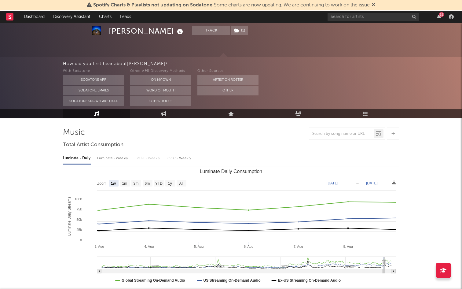
click at [122, 181] on text "1m" at bounding box center [124, 183] width 5 height 4
select select "1m"
type input "[DATE]"
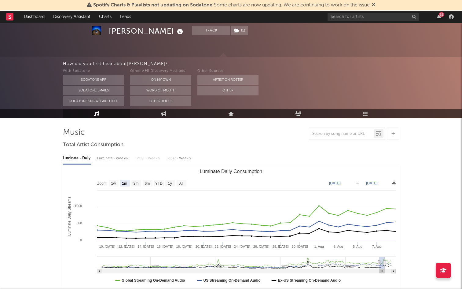
click at [135, 181] on text "3m" at bounding box center [136, 183] width 5 height 4
select select "3m"
type input "[DATE]"
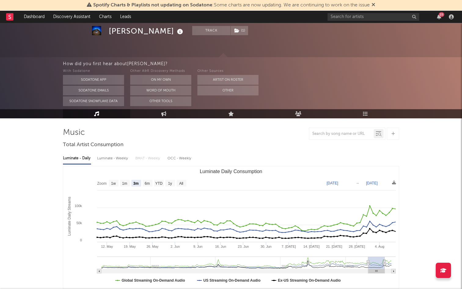
click at [110, 109] on link "Music" at bounding box center [96, 113] width 67 height 9
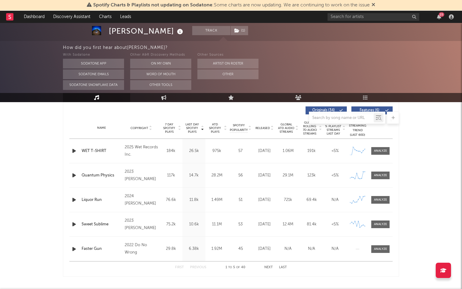
scroll to position [245, 0]
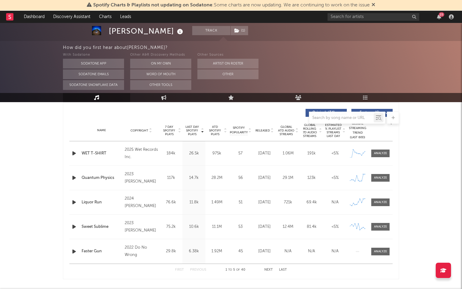
click at [267, 118] on div at bounding box center [231, 118] width 336 height 12
click at [265, 116] on div at bounding box center [231, 118] width 336 height 12
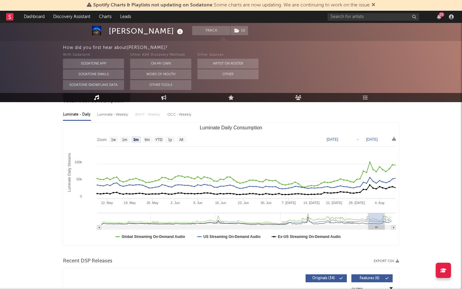
scroll to position [0, 0]
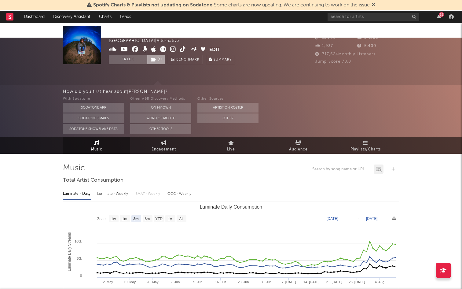
click at [159, 62] on span "( 1 )" at bounding box center [156, 59] width 18 height 9
click at [183, 51] on icon at bounding box center [183, 49] width 6 height 6
